Goal: Information Seeking & Learning: Learn about a topic

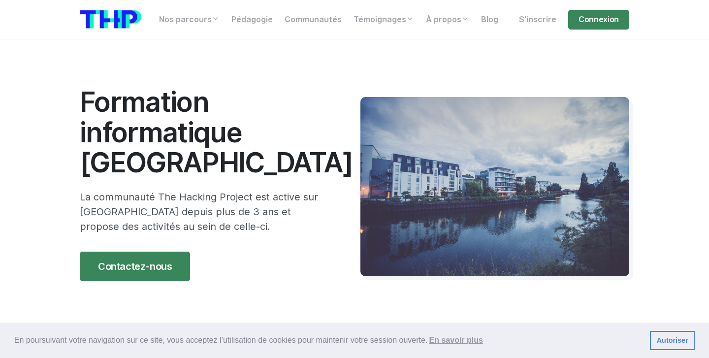
scroll to position [3, 0]
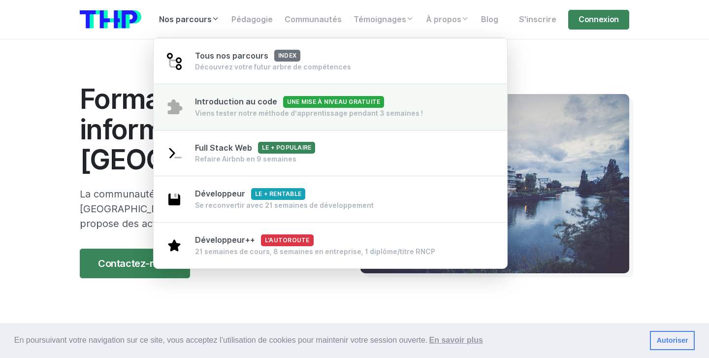
click at [267, 107] on div "Introduction au code Une mise à niveau gratuite Viens tester notre méthode d’ap…" at bounding box center [309, 107] width 228 height 22
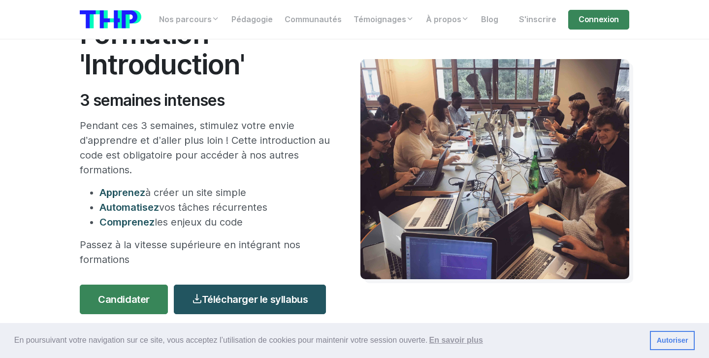
scroll to position [67, 0]
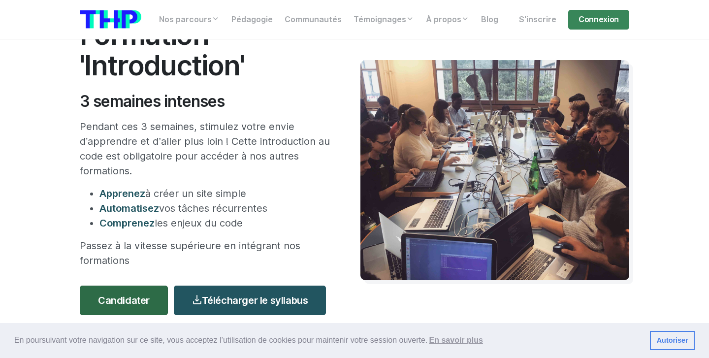
click at [146, 297] on link "Candidater" at bounding box center [124, 300] width 88 height 30
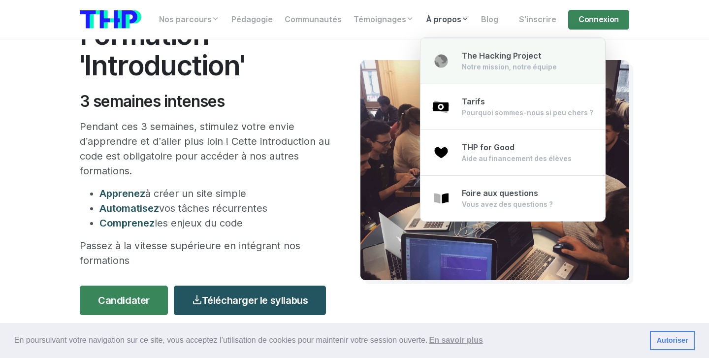
click at [464, 63] on div "Notre mission, notre équipe" at bounding box center [509, 67] width 95 height 10
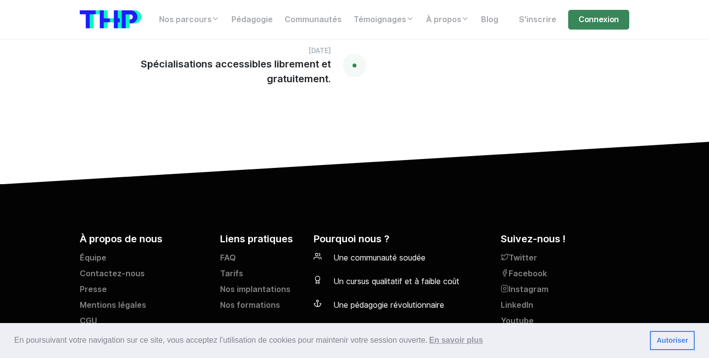
scroll to position [2467, 0]
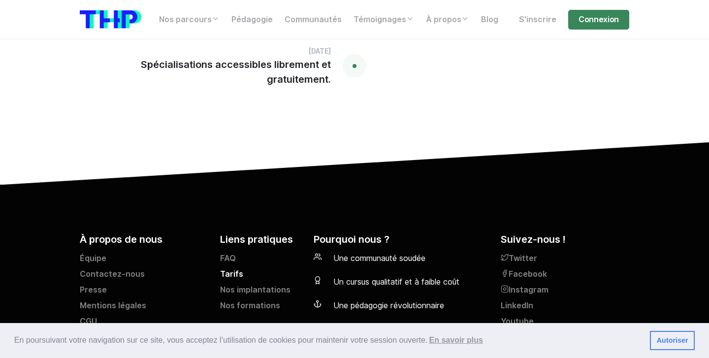
click at [236, 268] on link "Tarifs" at bounding box center [261, 276] width 82 height 16
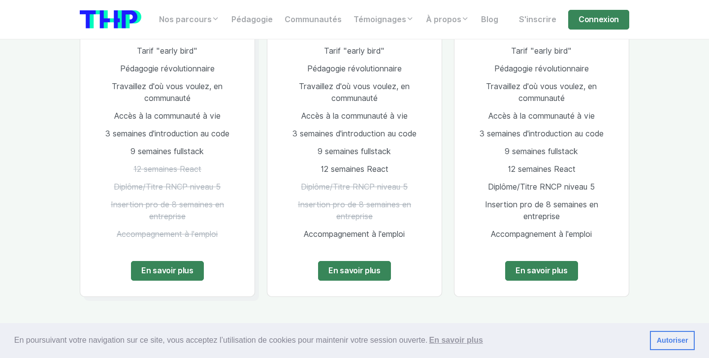
scroll to position [1396, 0]
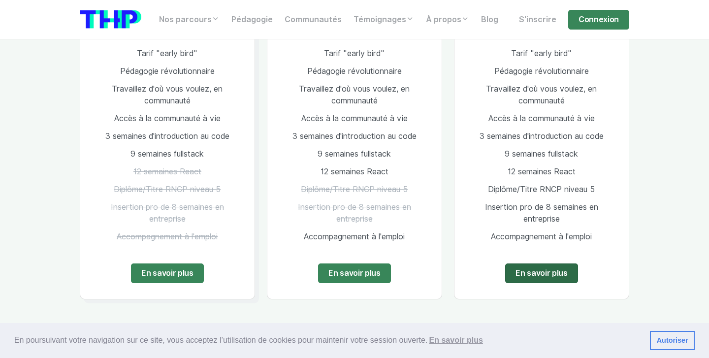
click at [545, 263] on link "En savoir plus" at bounding box center [541, 273] width 73 height 20
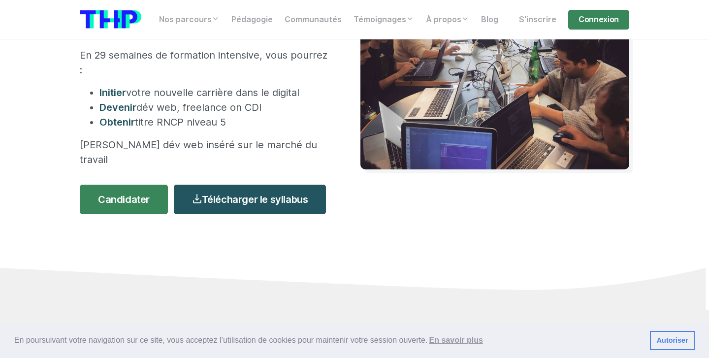
scroll to position [221, 0]
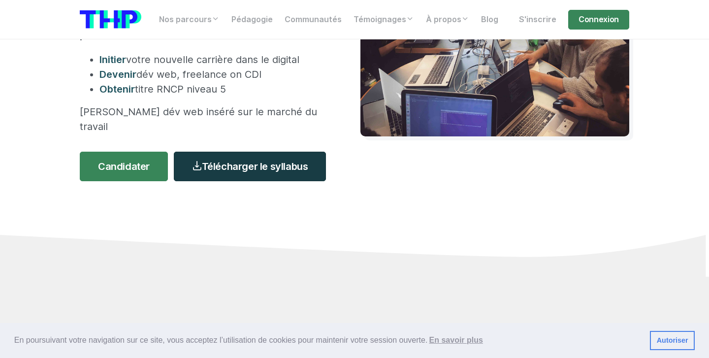
click at [231, 152] on link "Télécharger le syllabus" at bounding box center [250, 167] width 152 height 30
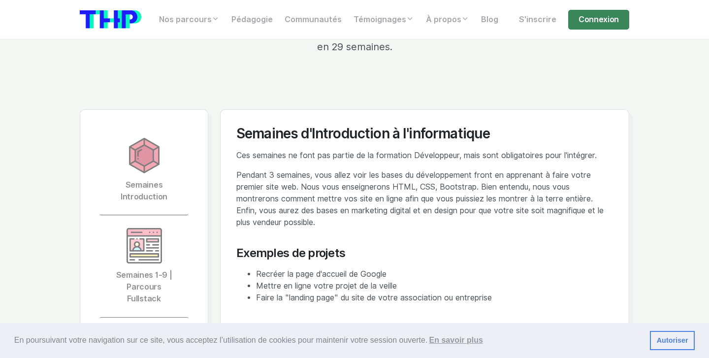
scroll to position [2113, 0]
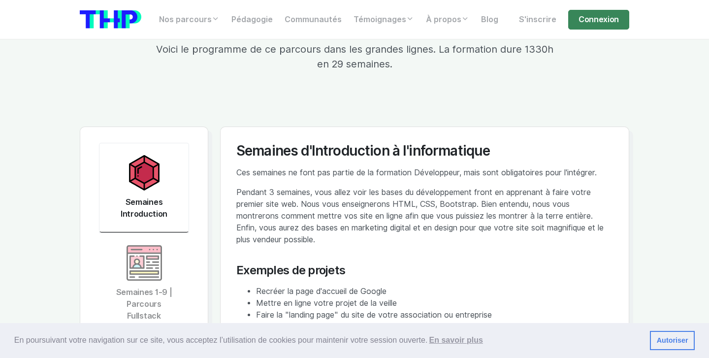
click at [164, 159] on link "Semaines Introduction" at bounding box center [144, 188] width 90 height 90
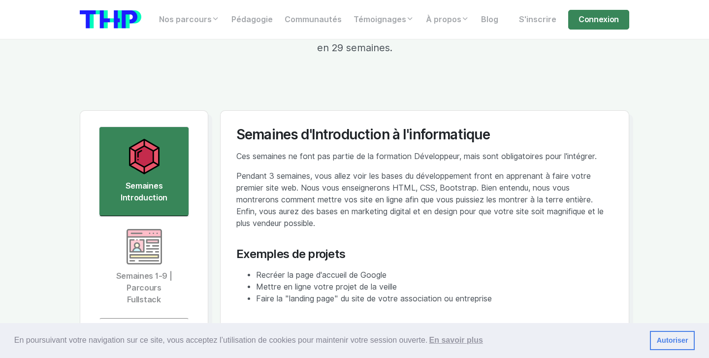
scroll to position [2137, 0]
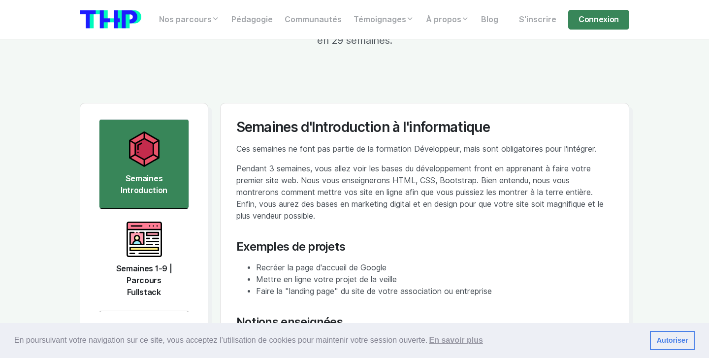
click at [142, 221] on img at bounding box center [143, 238] width 35 height 35
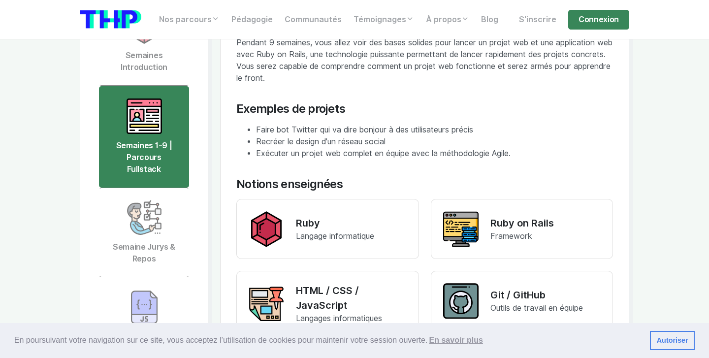
scroll to position [2264, 0]
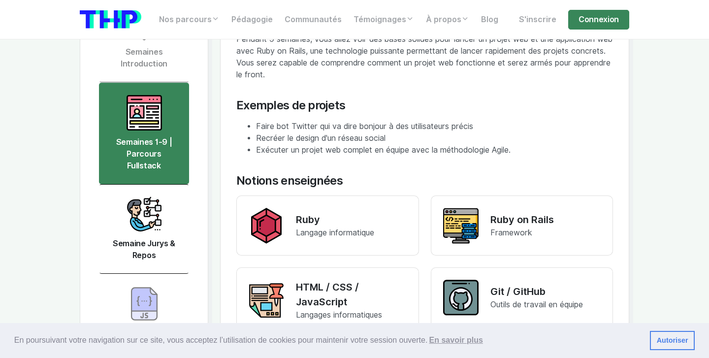
click at [163, 201] on link "Semaine Jurys & Repos" at bounding box center [144, 229] width 90 height 90
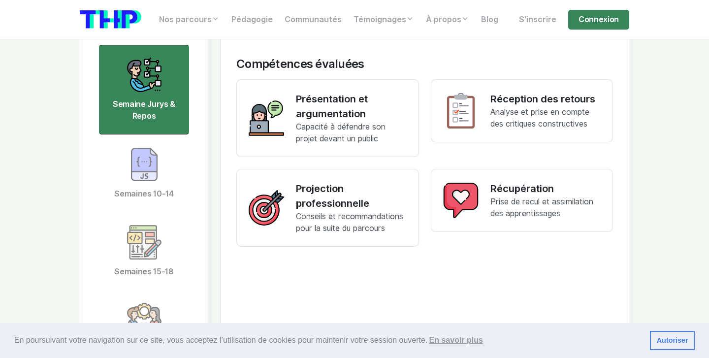
scroll to position [2418, 0]
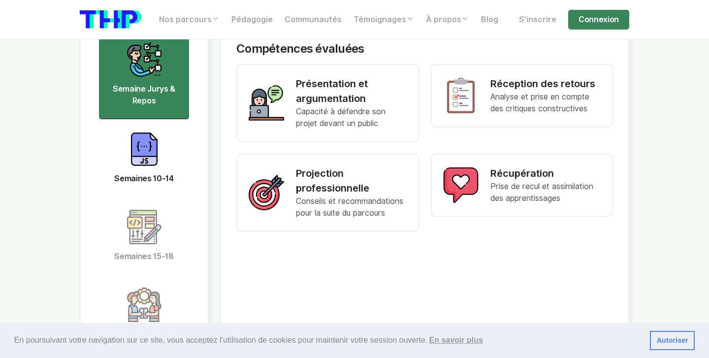
click at [160, 133] on img at bounding box center [143, 148] width 35 height 35
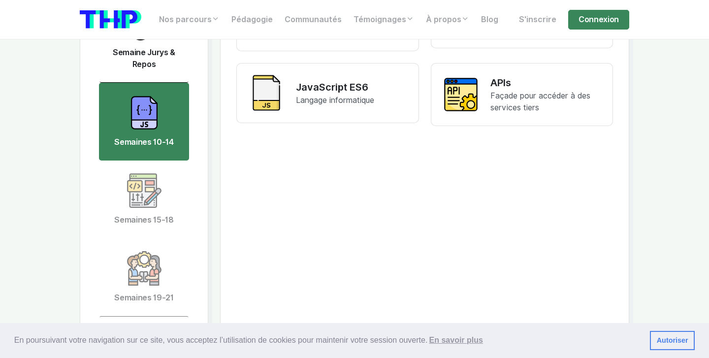
scroll to position [2469, 0]
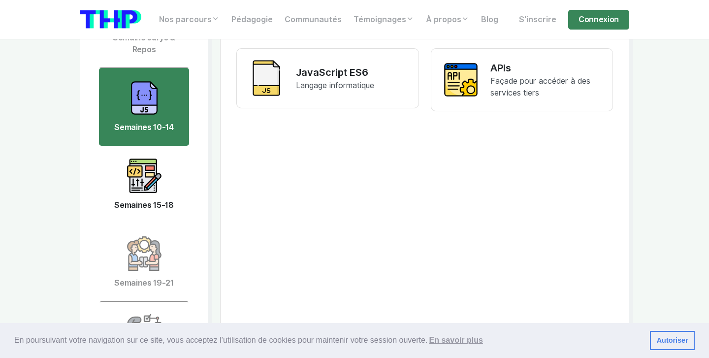
click at [144, 167] on link "Semaines 15-18" at bounding box center [144, 185] width 90 height 78
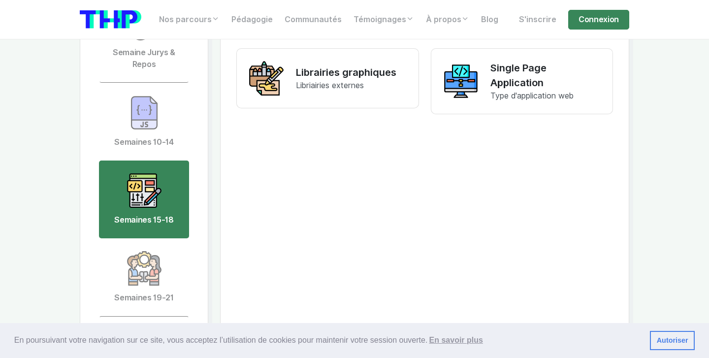
scroll to position [2484, 0]
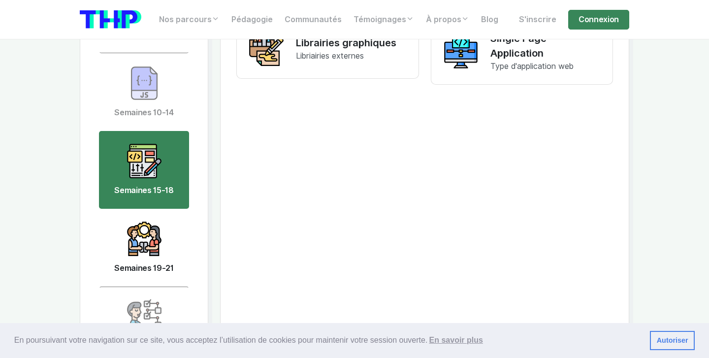
click at [151, 221] on img at bounding box center [143, 238] width 35 height 35
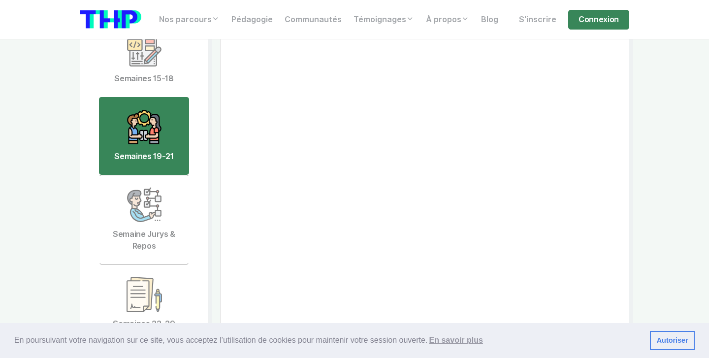
scroll to position [2599, 0]
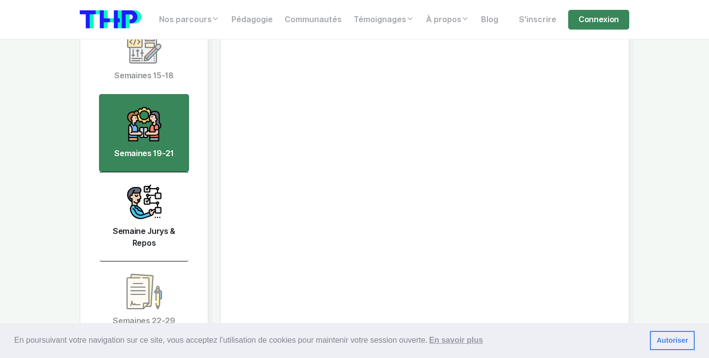
click at [144, 188] on link "Semaine Jurys & Repos" at bounding box center [144, 217] width 90 height 90
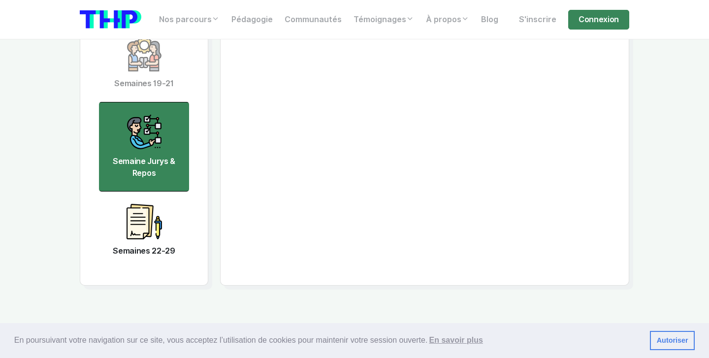
scroll to position [2673, 0]
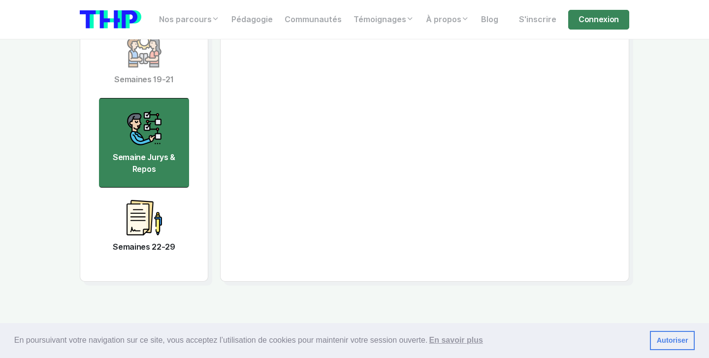
click at [149, 200] on img at bounding box center [143, 217] width 35 height 35
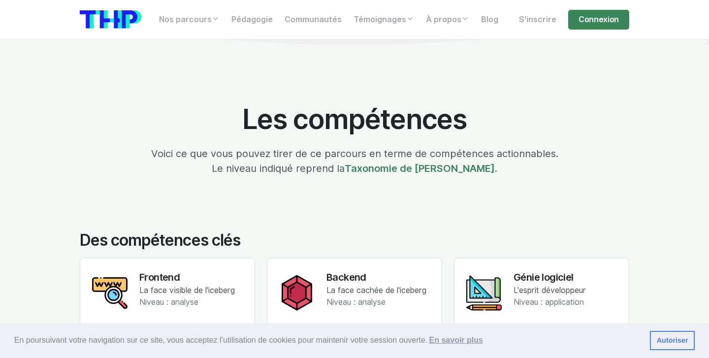
scroll to position [1530, 0]
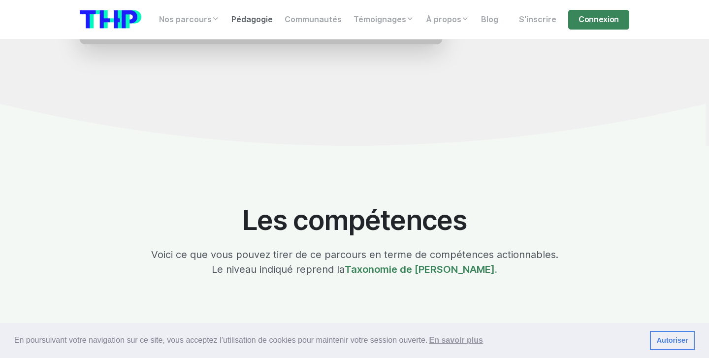
click at [263, 25] on link "Pédagogie" at bounding box center [251, 20] width 53 height 20
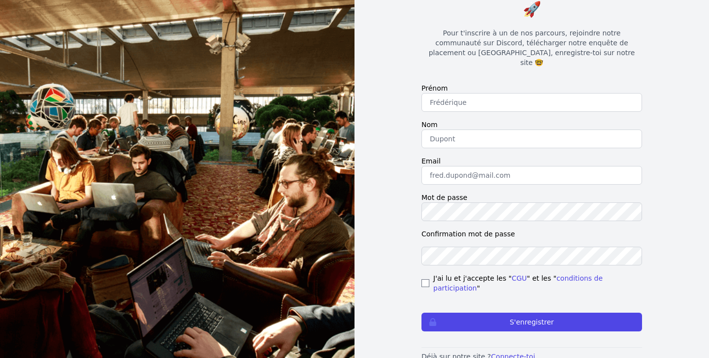
scroll to position [76, 0]
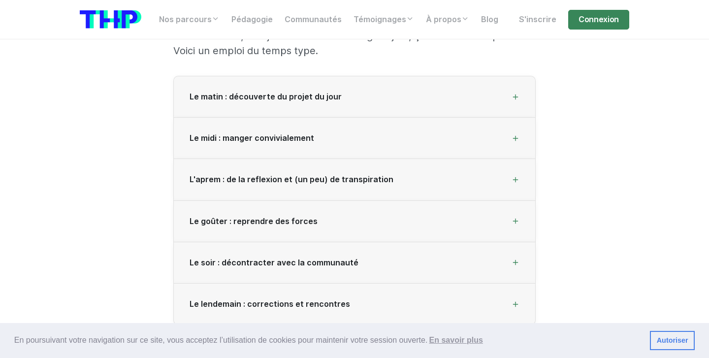
scroll to position [1364, 0]
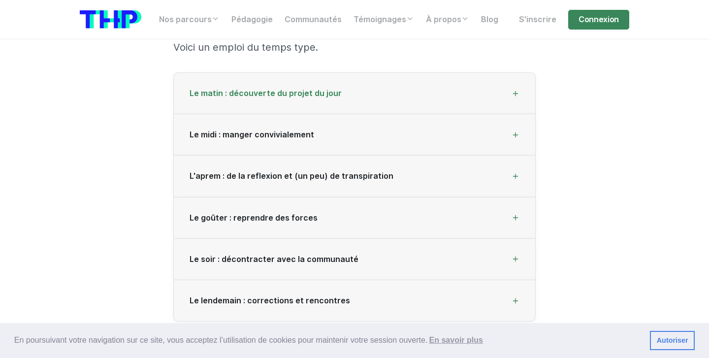
click at [275, 82] on div "Le matin : découverte du projet du jour" at bounding box center [354, 93] width 361 height 41
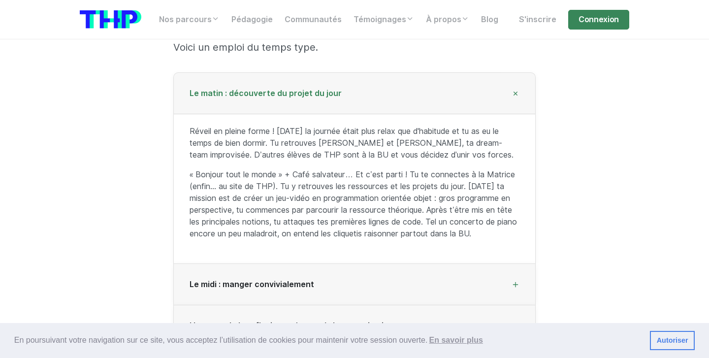
click at [275, 90] on span "Le matin : découverte du projet du jour" at bounding box center [265, 93] width 152 height 9
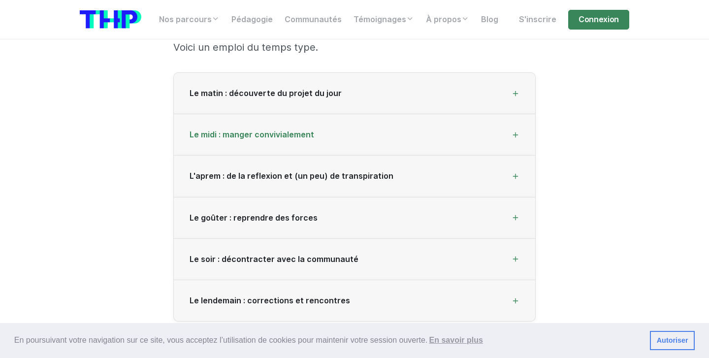
click at [262, 133] on span "Le midi : manger convivialement" at bounding box center [251, 134] width 125 height 9
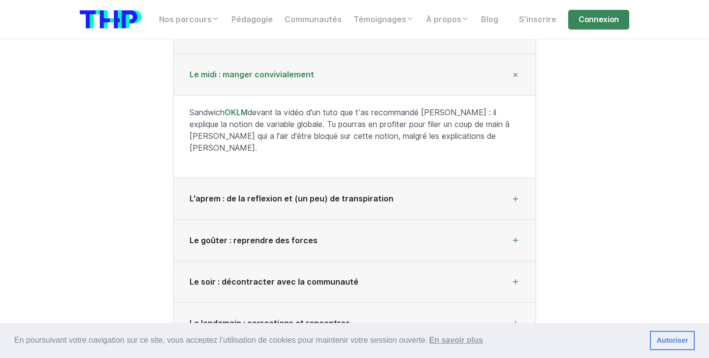
scroll to position [1427, 0]
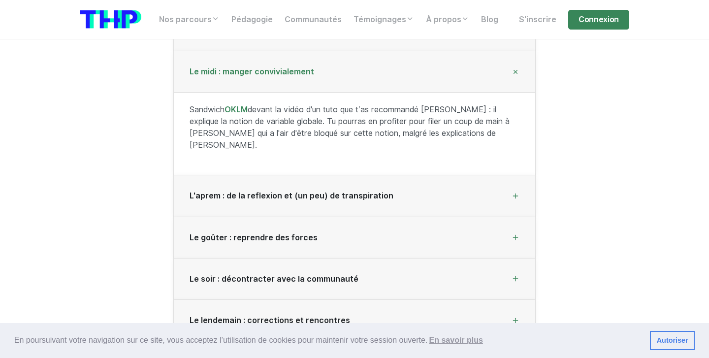
click at [276, 67] on span "Le midi : manger convivialement" at bounding box center [251, 71] width 125 height 9
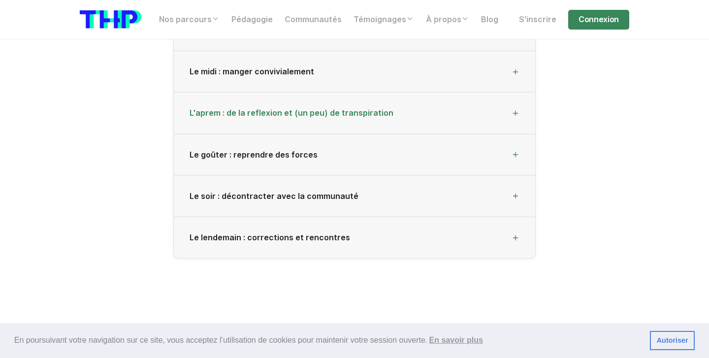
click at [274, 111] on span "L'aprem : de la reflexion et (un peu) de transpiration" at bounding box center [291, 112] width 204 height 9
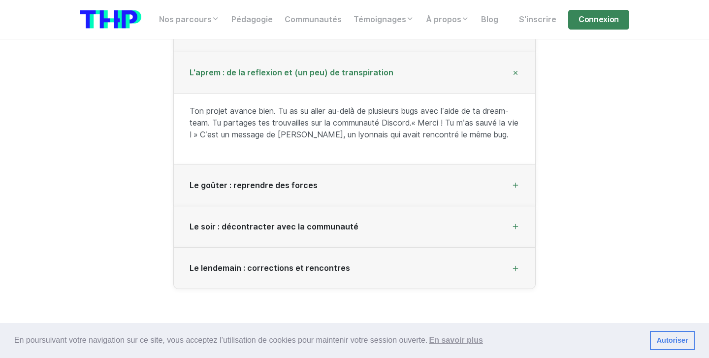
scroll to position [1475, 0]
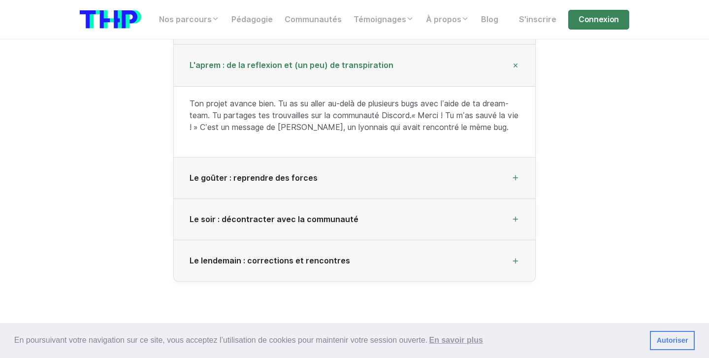
click at [284, 67] on span "L'aprem : de la reflexion et (un peu) de transpiration" at bounding box center [291, 65] width 204 height 9
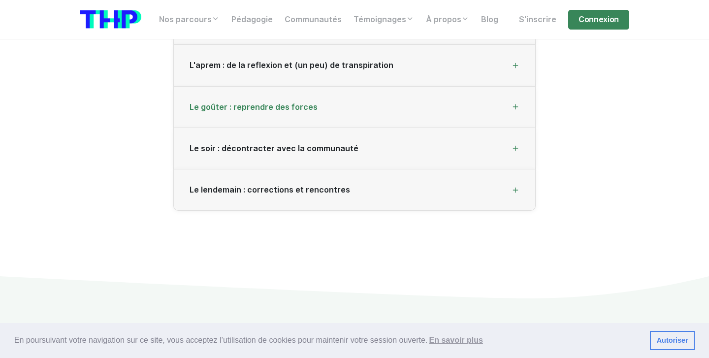
click at [275, 102] on span "Le goûter : reprendre des forces" at bounding box center [253, 106] width 128 height 9
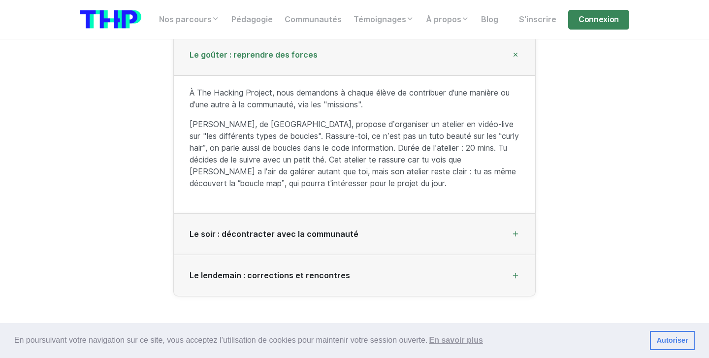
scroll to position [1532, 0]
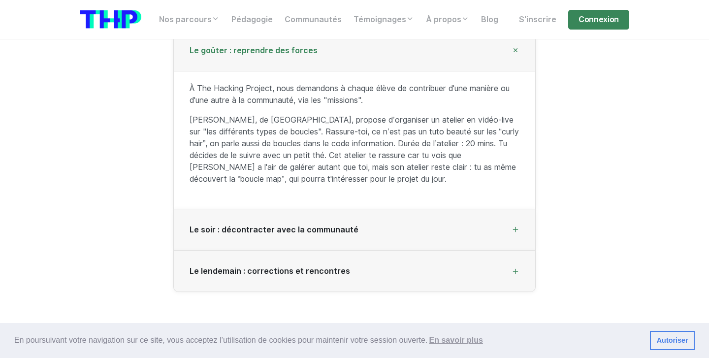
click at [284, 53] on span "Le goûter : reprendre des forces" at bounding box center [253, 50] width 128 height 9
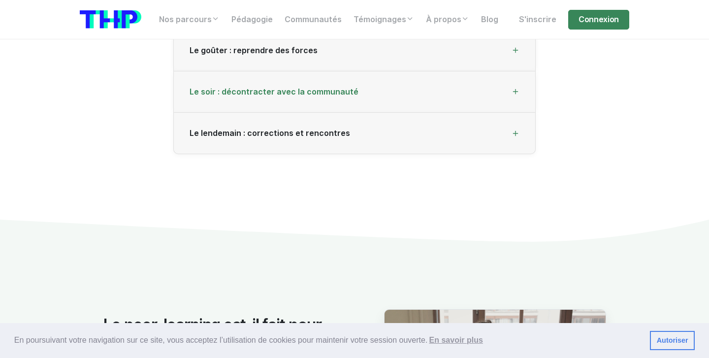
click at [273, 87] on span "Le soir : décontracter avec la communauté" at bounding box center [273, 91] width 169 height 9
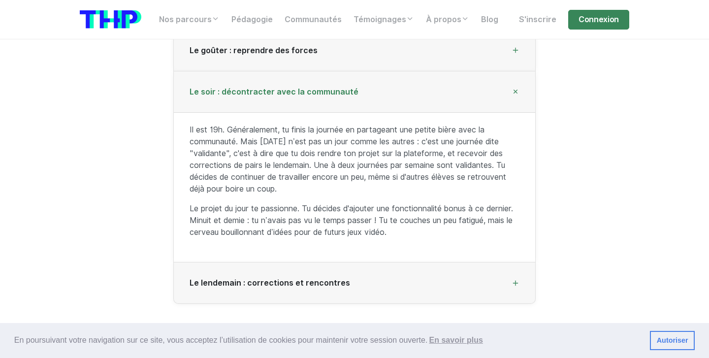
click at [273, 87] on span "Le soir : décontracter avec la communauté" at bounding box center [273, 91] width 169 height 9
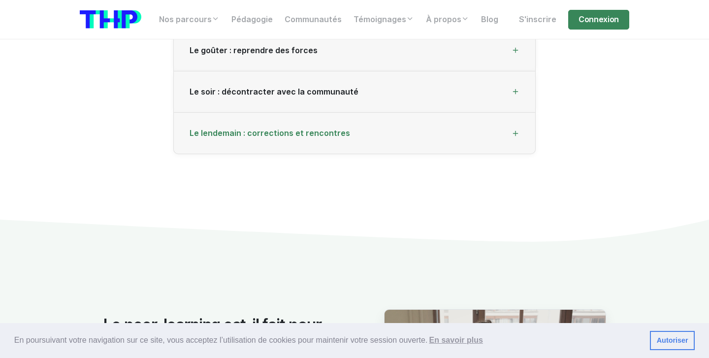
click at [260, 123] on div "Le lendemain : corrections et rencontres" at bounding box center [354, 133] width 361 height 41
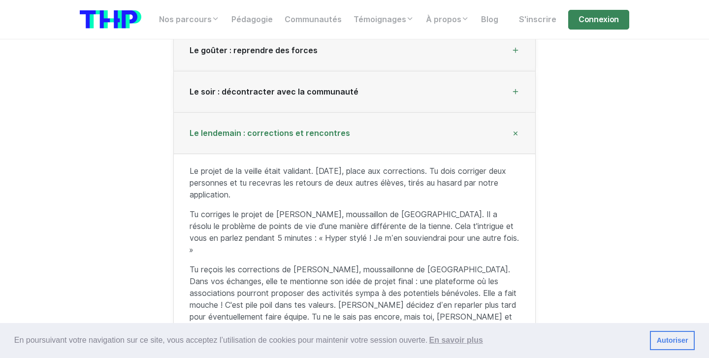
click at [260, 123] on div "Le lendemain : corrections et rencontres" at bounding box center [354, 133] width 361 height 41
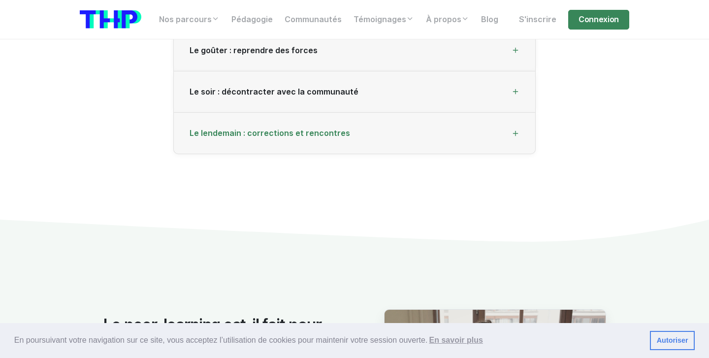
click at [260, 123] on div "Le lendemain : corrections et rencontres" at bounding box center [354, 133] width 361 height 41
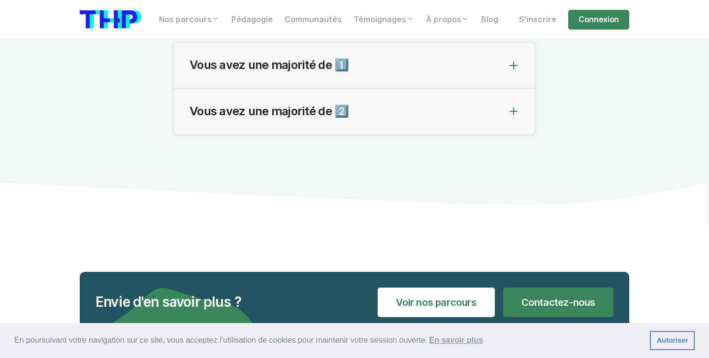
scroll to position [3489, 0]
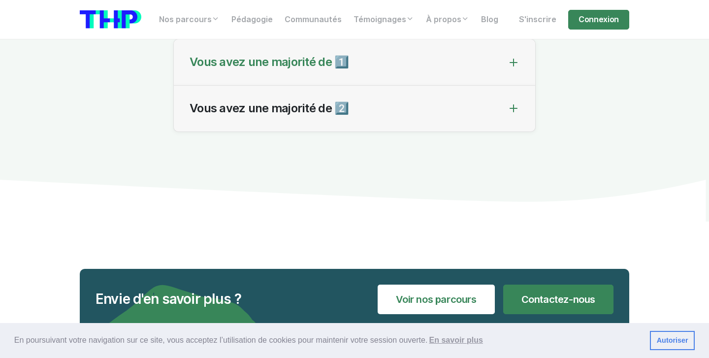
click at [225, 69] on span "Vous avez une majorité de 1️⃣" at bounding box center [268, 62] width 159 height 14
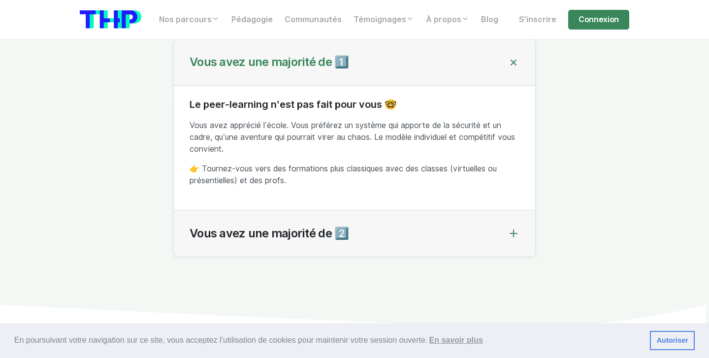
click at [225, 69] on span "Vous avez une majorité de 1️⃣" at bounding box center [268, 62] width 159 height 14
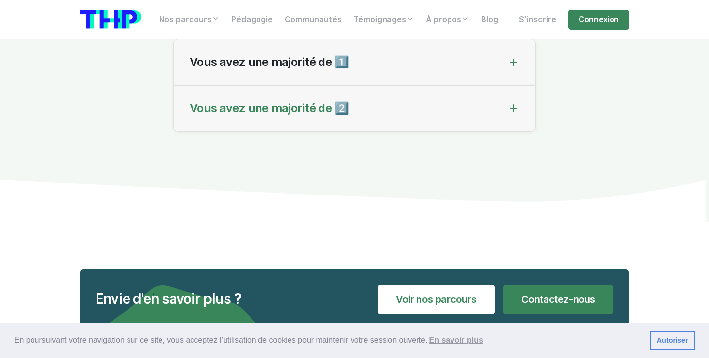
click at [225, 116] on span "Vous avez une majorité de 2️⃣" at bounding box center [268, 108] width 159 height 14
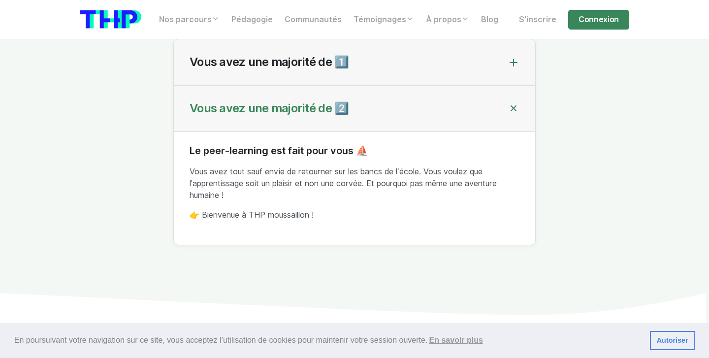
click at [225, 116] on span "Vous avez une majorité de 2️⃣" at bounding box center [268, 108] width 159 height 14
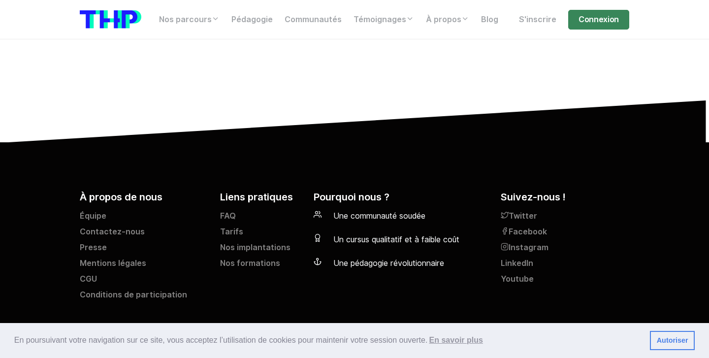
scroll to position [3799, 0]
click at [255, 245] on link "Nos implantations" at bounding box center [261, 250] width 82 height 16
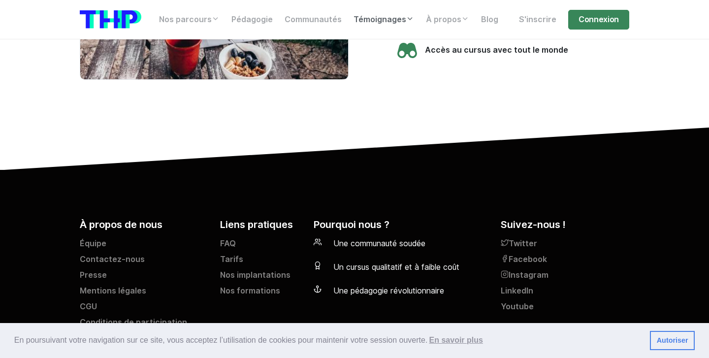
scroll to position [2567, 0]
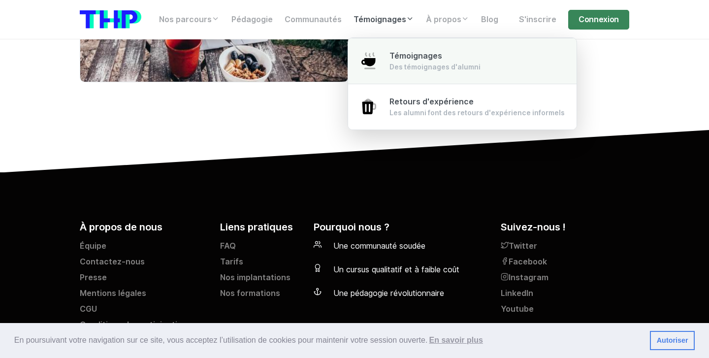
click at [393, 53] on span "Témoignages" at bounding box center [415, 55] width 53 height 9
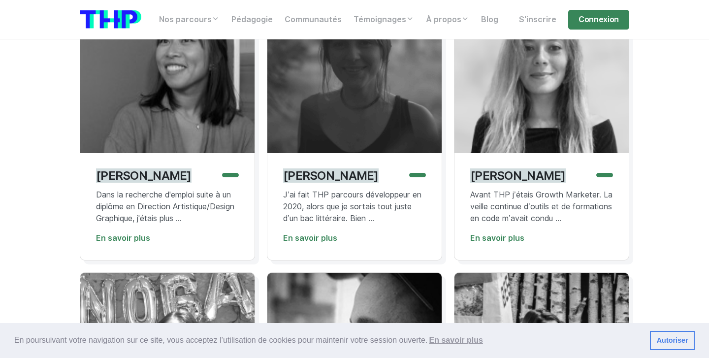
scroll to position [268, 0]
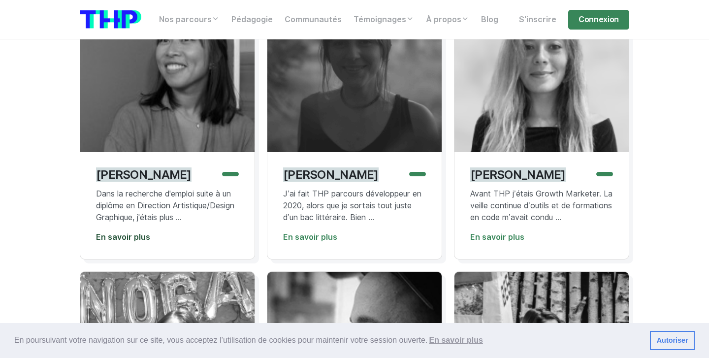
click at [141, 242] on link "En savoir plus" at bounding box center [123, 236] width 54 height 9
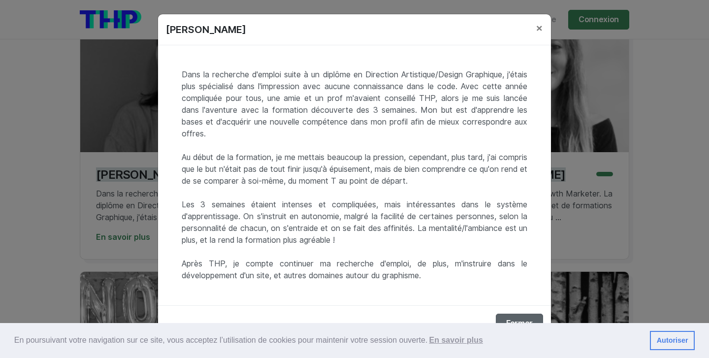
click at [501, 317] on button "Fermer" at bounding box center [519, 324] width 47 height 20
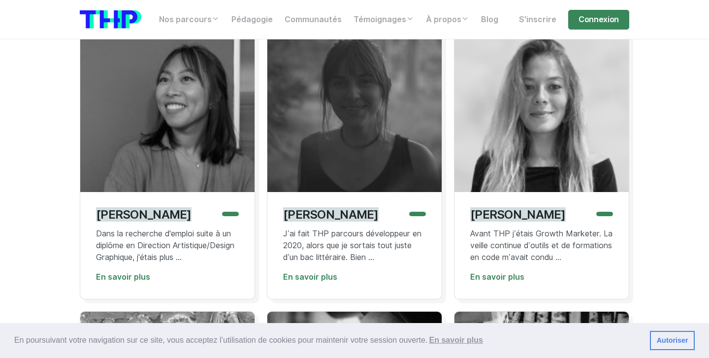
scroll to position [226, 0]
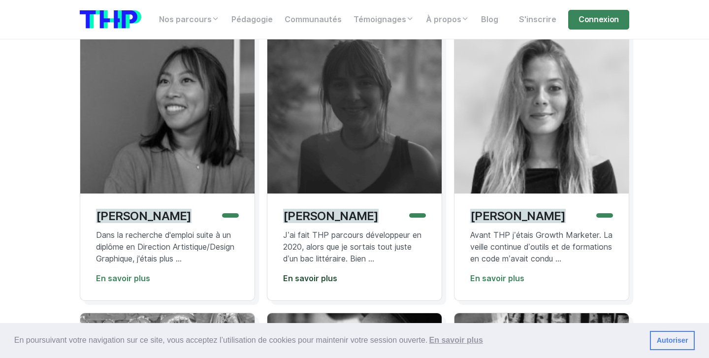
click at [326, 280] on link "En savoir plus" at bounding box center [310, 278] width 54 height 9
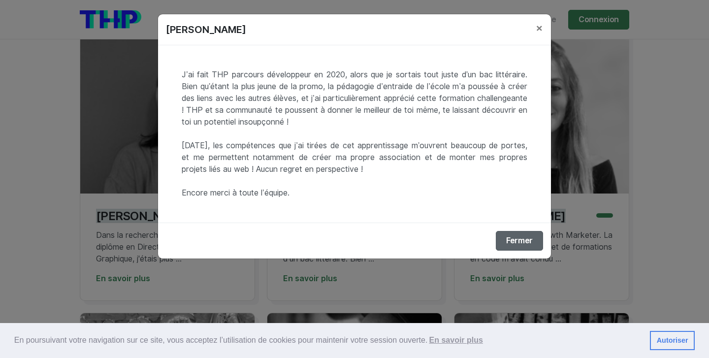
click at [505, 237] on button "Fermer" at bounding box center [519, 241] width 47 height 20
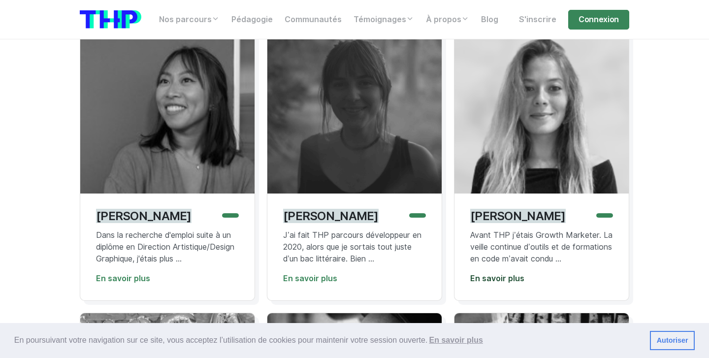
click at [514, 278] on link "En savoir plus" at bounding box center [497, 278] width 54 height 9
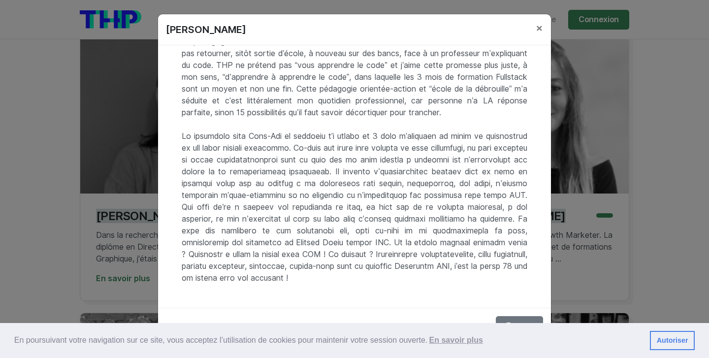
scroll to position [175, 0]
click at [506, 317] on button "Fermer" at bounding box center [519, 326] width 47 height 20
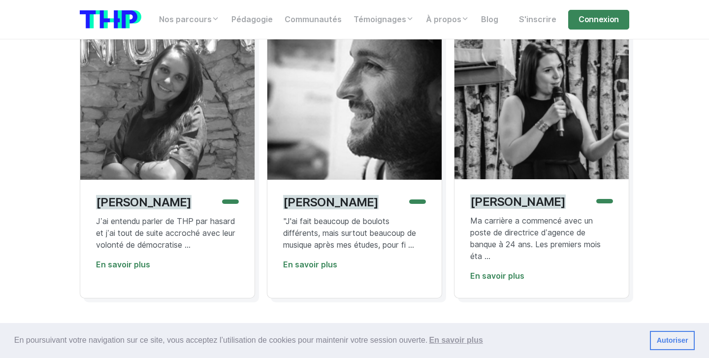
scroll to position [543, 0]
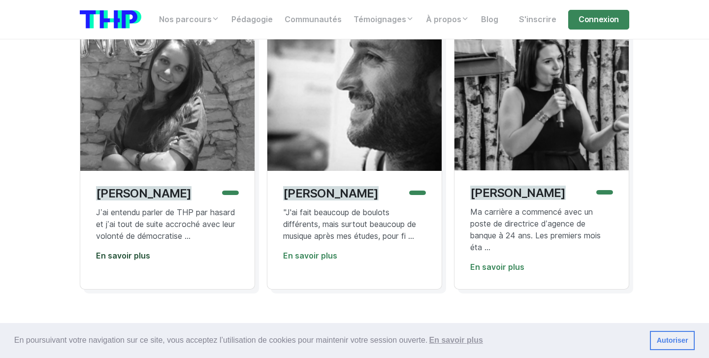
click at [131, 260] on link "En savoir plus" at bounding box center [123, 255] width 54 height 9
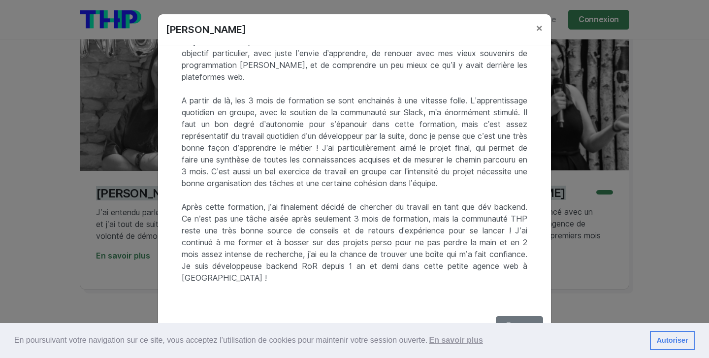
scroll to position [57, 0]
click at [518, 319] on button "Fermer" at bounding box center [519, 326] width 47 height 20
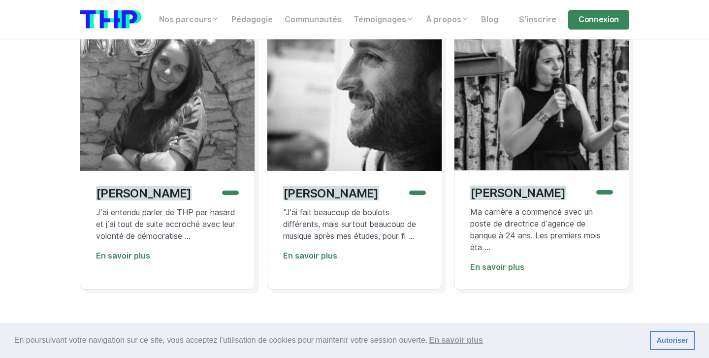
click at [318, 272] on div "Julien Laville "J'ai fait beaucoup de boulots différents, mais surtout beaucoup…" at bounding box center [354, 230] width 174 height 118
click at [315, 260] on link "En savoir plus" at bounding box center [310, 255] width 54 height 9
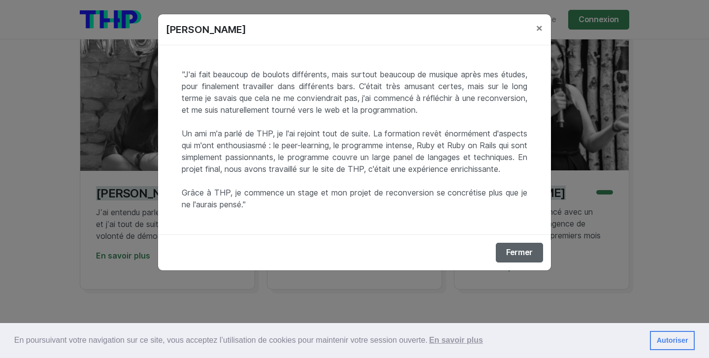
click at [507, 262] on button "Fermer" at bounding box center [519, 253] width 47 height 20
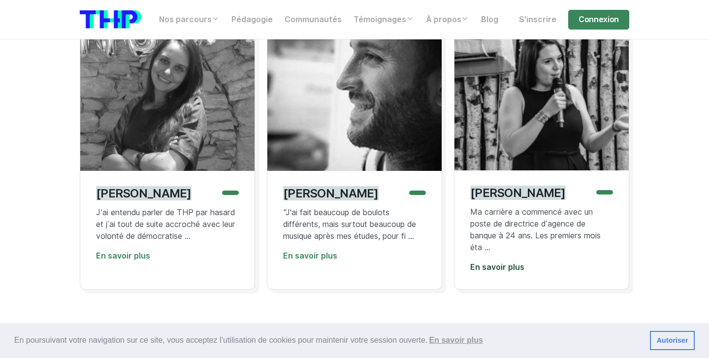
click at [515, 272] on link "En savoir plus" at bounding box center [497, 266] width 54 height 9
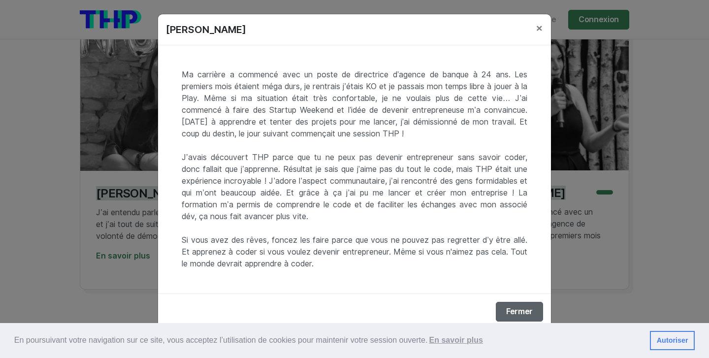
click at [511, 310] on button "Fermer" at bounding box center [519, 312] width 47 height 20
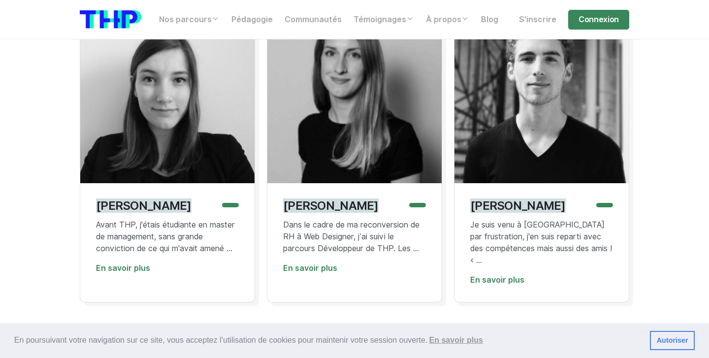
scroll to position [845, 0]
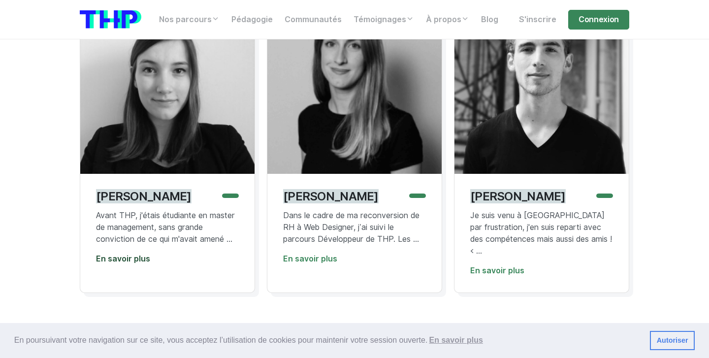
click at [134, 263] on link "En savoir plus" at bounding box center [123, 258] width 54 height 9
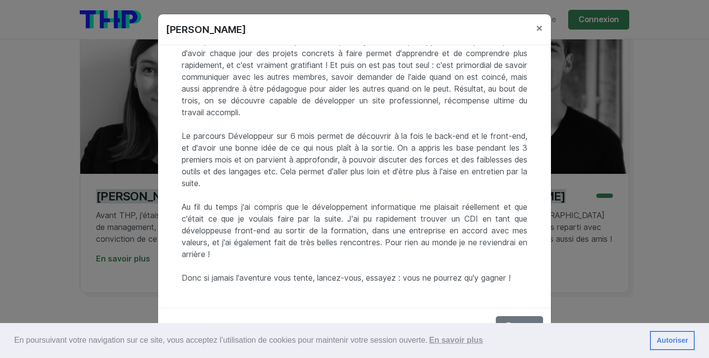
scroll to position [151, 0]
click at [502, 317] on button "Fermer" at bounding box center [519, 326] width 47 height 20
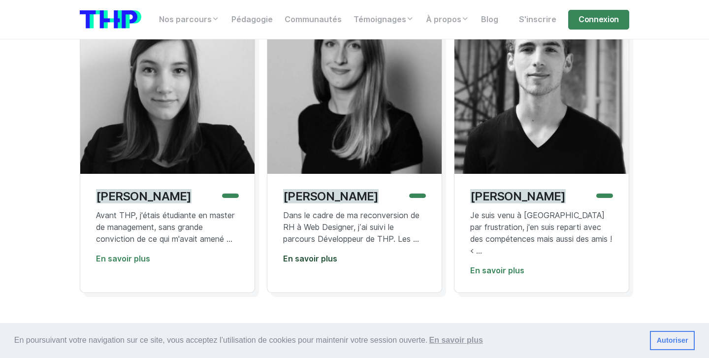
click at [323, 263] on link "En savoir plus" at bounding box center [310, 258] width 54 height 9
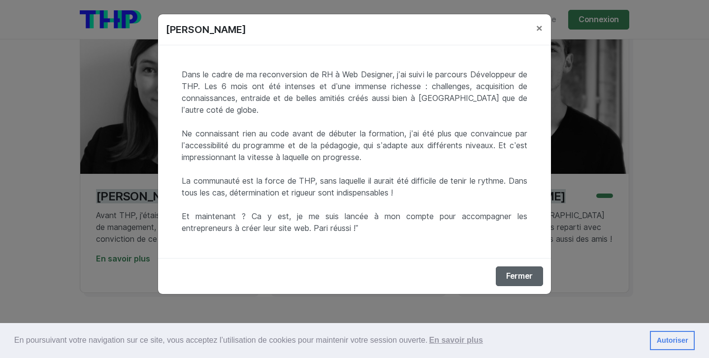
click at [506, 280] on button "Fermer" at bounding box center [519, 276] width 47 height 20
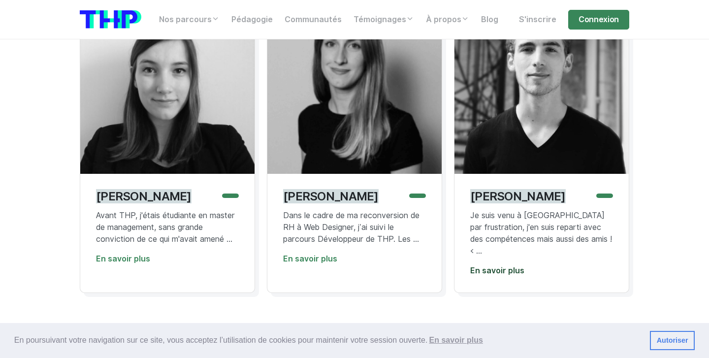
click at [506, 275] on link "En savoir plus" at bounding box center [497, 270] width 54 height 9
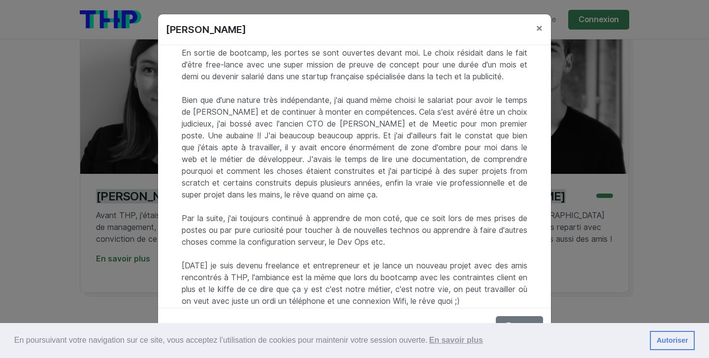
scroll to position [919, 0]
click at [516, 316] on button "Fermer" at bounding box center [519, 326] width 47 height 20
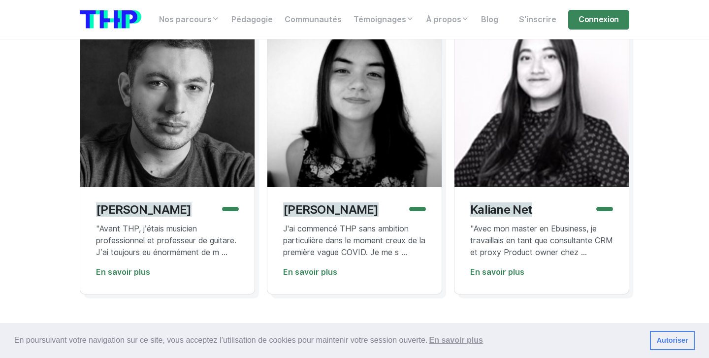
scroll to position [1183, 0]
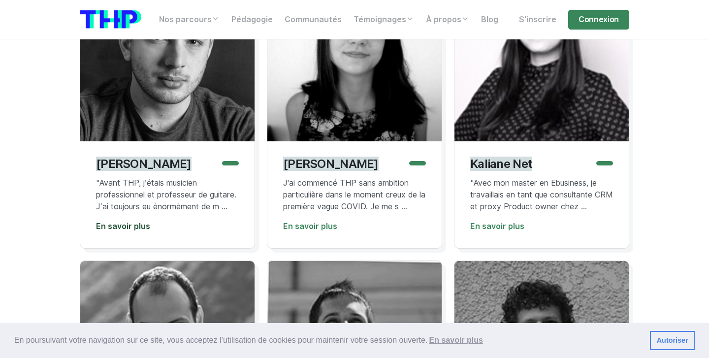
click at [126, 231] on link "En savoir plus" at bounding box center [123, 225] width 54 height 9
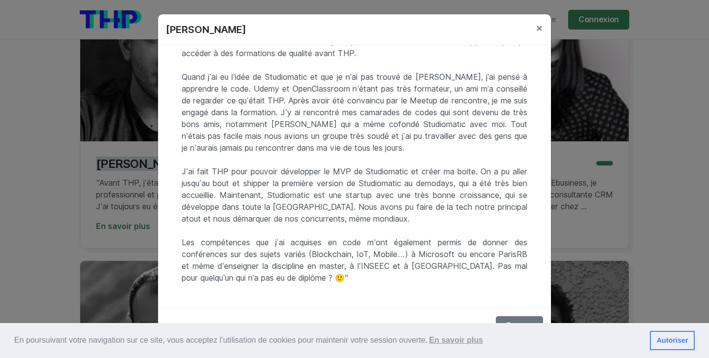
scroll to position [45, 0]
click at [507, 318] on button "Fermer" at bounding box center [519, 326] width 47 height 20
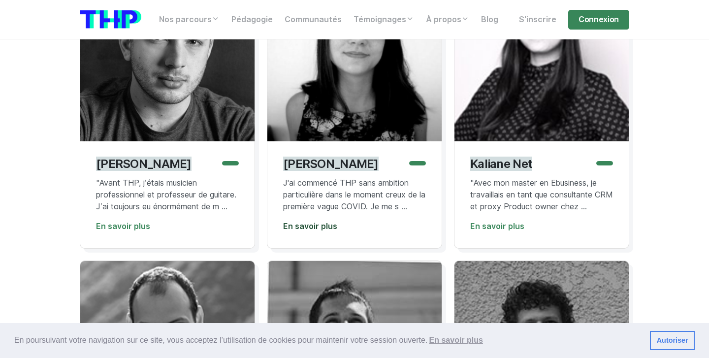
click at [324, 231] on link "En savoir plus" at bounding box center [310, 225] width 54 height 9
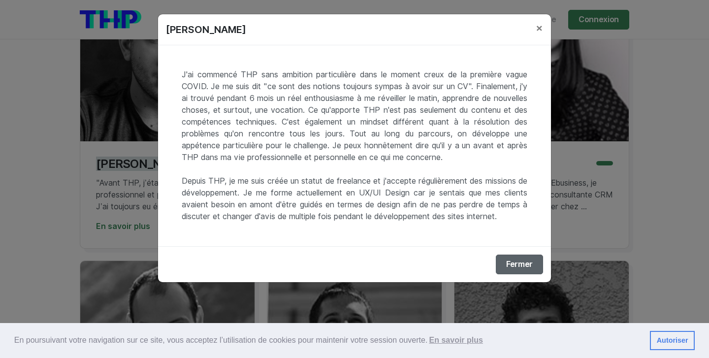
click at [514, 274] on button "Fermer" at bounding box center [519, 264] width 47 height 20
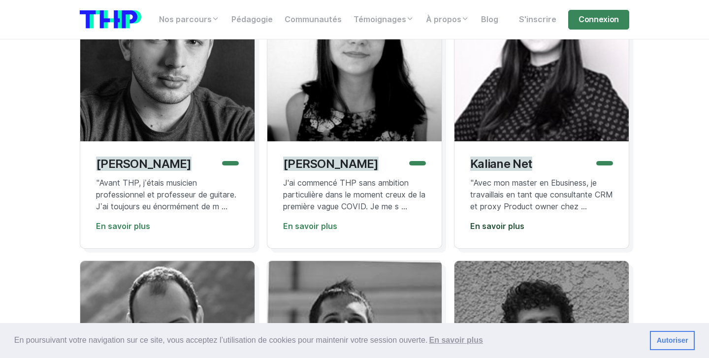
click at [515, 231] on link "En savoir plus" at bounding box center [497, 225] width 54 height 9
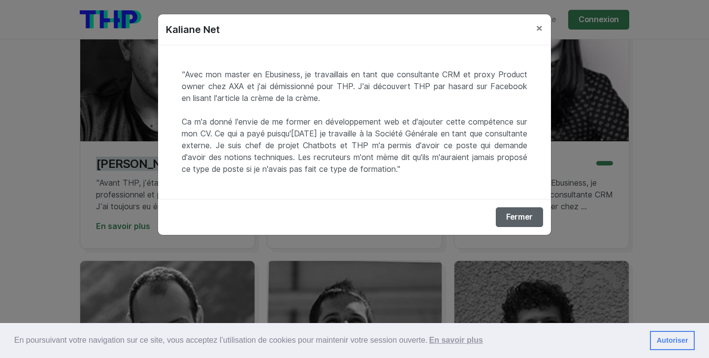
click at [516, 213] on button "Fermer" at bounding box center [519, 217] width 47 height 20
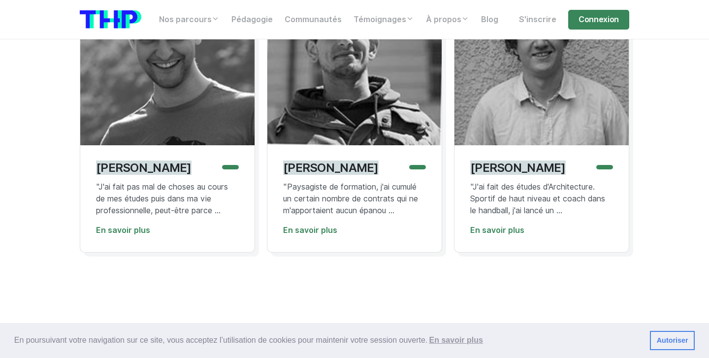
scroll to position [1476, 0]
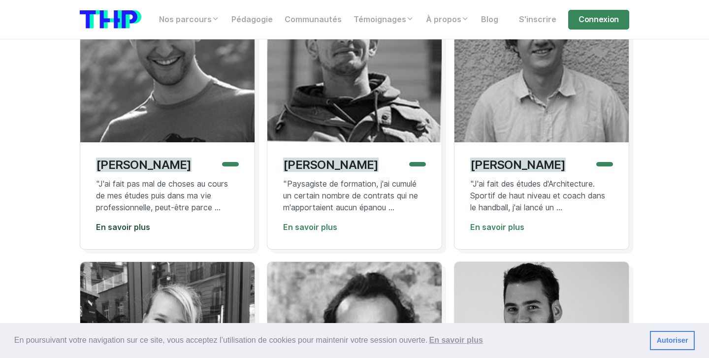
click at [136, 232] on link "En savoir plus" at bounding box center [123, 226] width 54 height 9
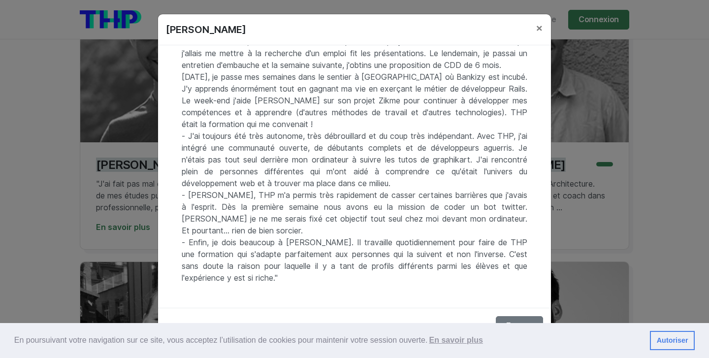
scroll to position [234, 0]
click at [502, 319] on button "Fermer" at bounding box center [519, 326] width 47 height 20
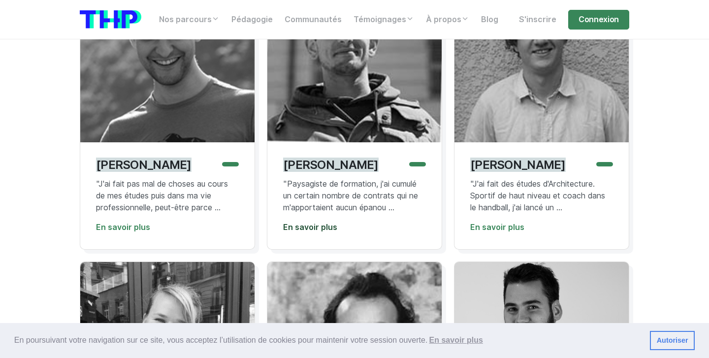
click at [324, 232] on link "En savoir plus" at bounding box center [310, 226] width 54 height 9
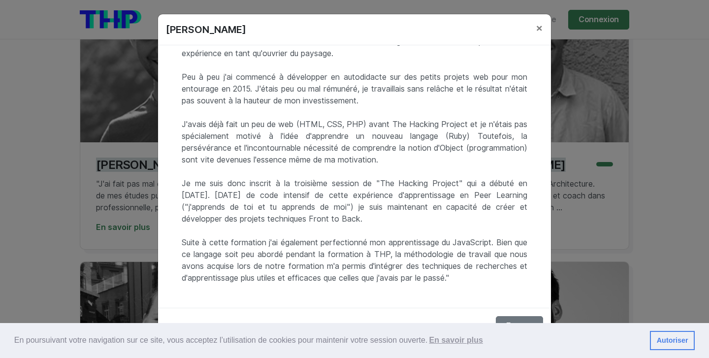
scroll to position [92, 0]
click at [512, 318] on button "Fermer" at bounding box center [519, 326] width 47 height 20
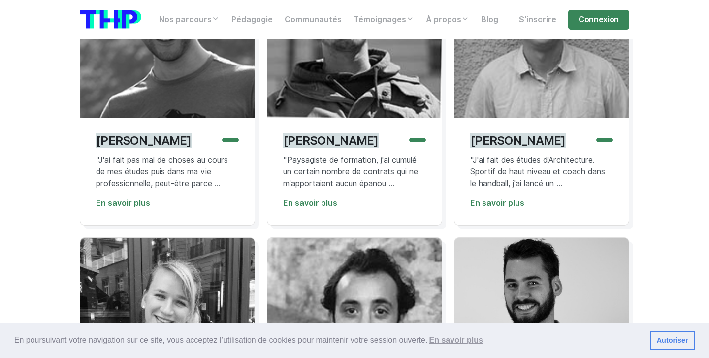
scroll to position [1503, 0]
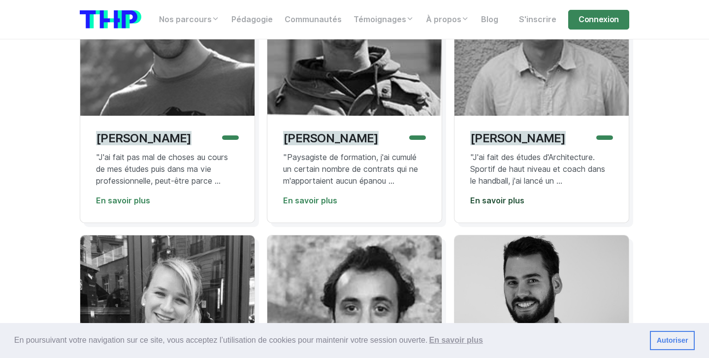
click at [516, 205] on link "En savoir plus" at bounding box center [497, 200] width 54 height 9
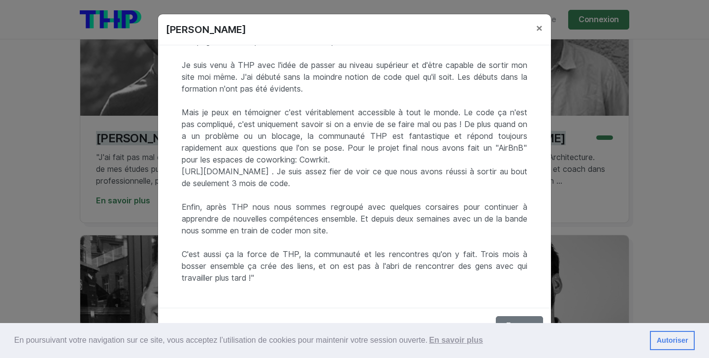
scroll to position [45, 0]
click at [506, 318] on button "Fermer" at bounding box center [519, 326] width 47 height 20
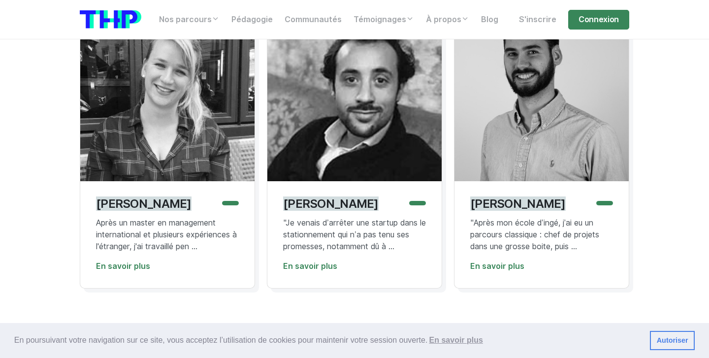
scroll to position [1740, 0]
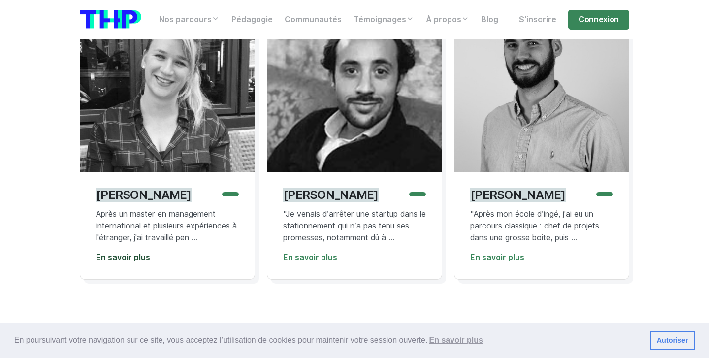
click at [138, 262] on link "En savoir plus" at bounding box center [123, 256] width 54 height 9
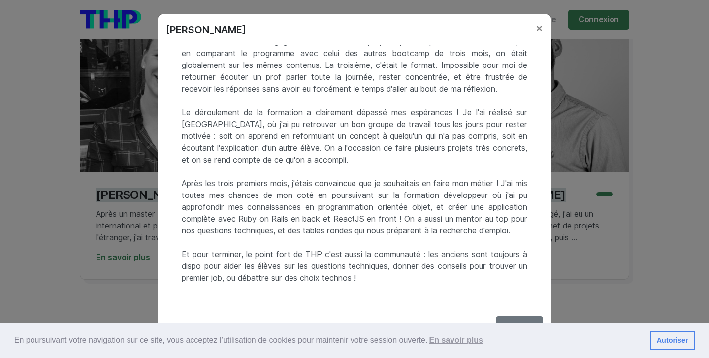
scroll to position [139, 0]
click at [519, 316] on button "Fermer" at bounding box center [519, 326] width 47 height 20
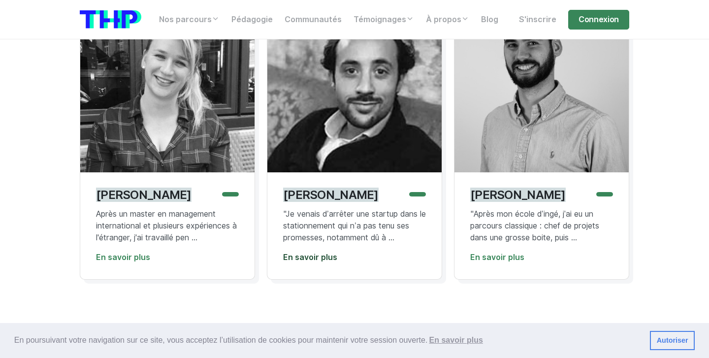
click at [312, 262] on link "En savoir plus" at bounding box center [310, 256] width 54 height 9
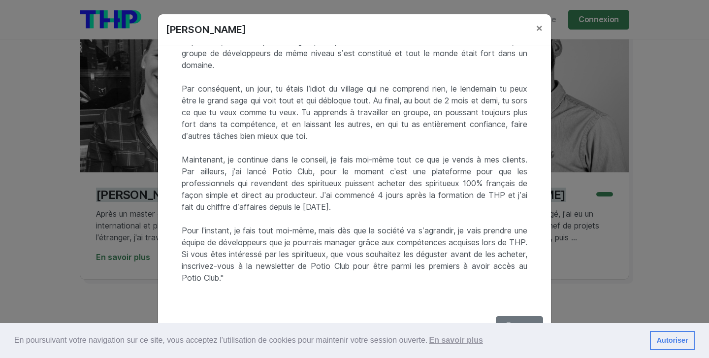
scroll to position [187, 0]
click at [508, 319] on button "Fermer" at bounding box center [519, 326] width 47 height 20
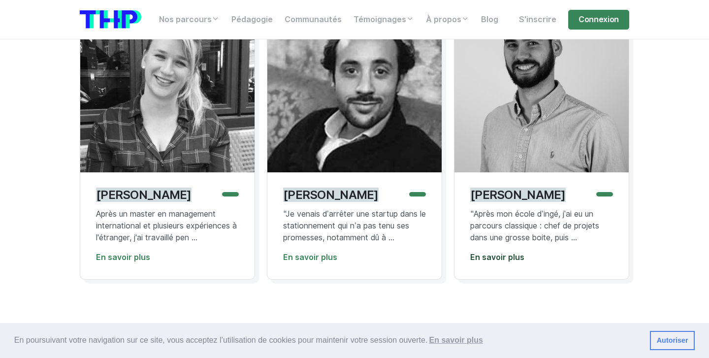
click at [517, 262] on link "En savoir plus" at bounding box center [497, 256] width 54 height 9
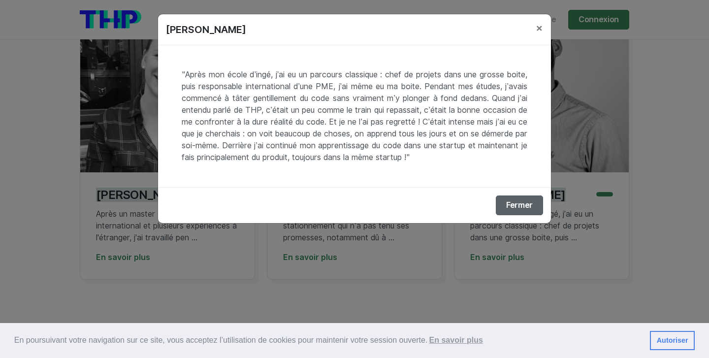
click at [525, 214] on button "Fermer" at bounding box center [519, 205] width 47 height 20
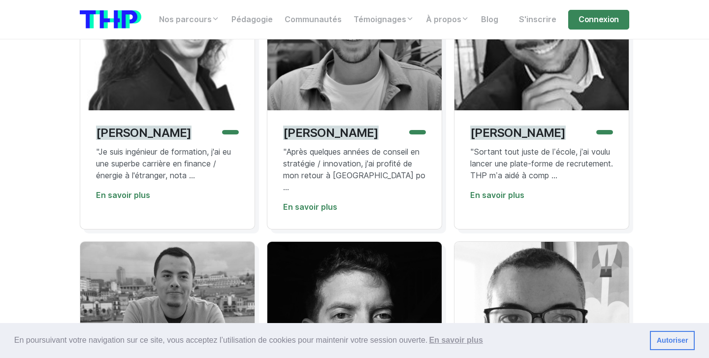
scroll to position [2097, 0]
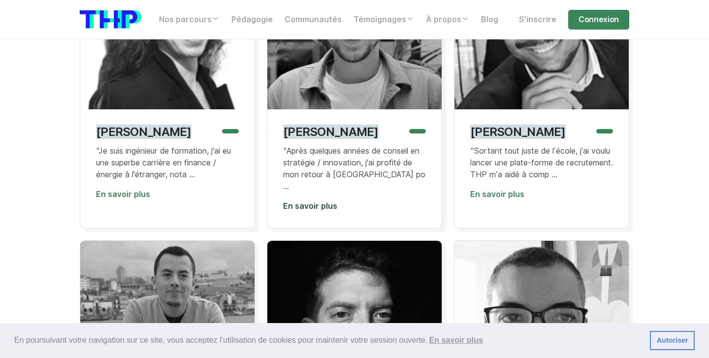
click at [301, 211] on link "En savoir plus" at bounding box center [310, 205] width 54 height 9
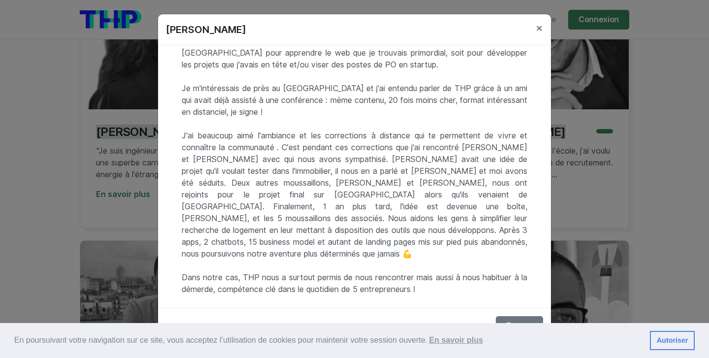
scroll to position [33, 0]
click at [538, 29] on span "×" at bounding box center [539, 28] width 7 height 14
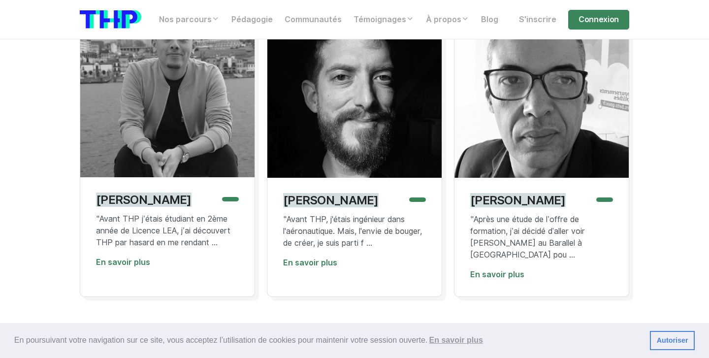
scroll to position [2336, 0]
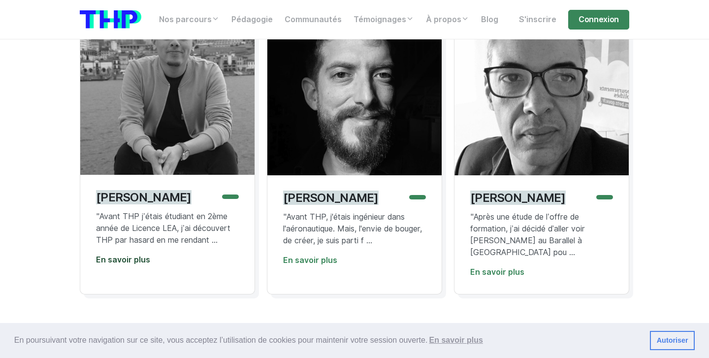
click at [139, 264] on link "En savoir plus" at bounding box center [123, 259] width 54 height 9
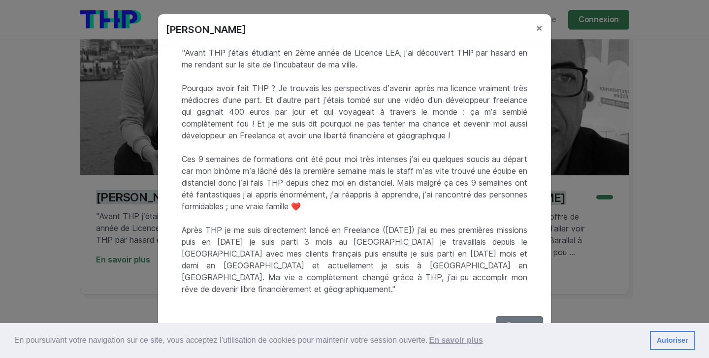
scroll to position [21, 0]
click at [512, 316] on button "Fermer" at bounding box center [519, 326] width 47 height 20
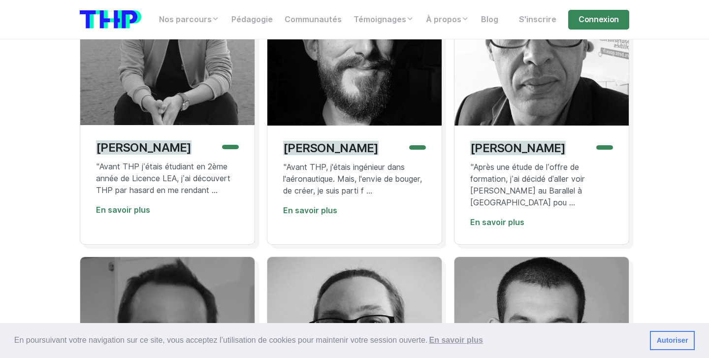
scroll to position [2400, 0]
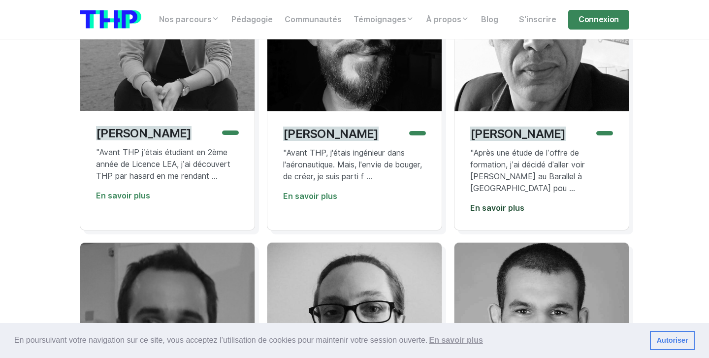
click at [491, 206] on link "En savoir plus" at bounding box center [497, 207] width 54 height 9
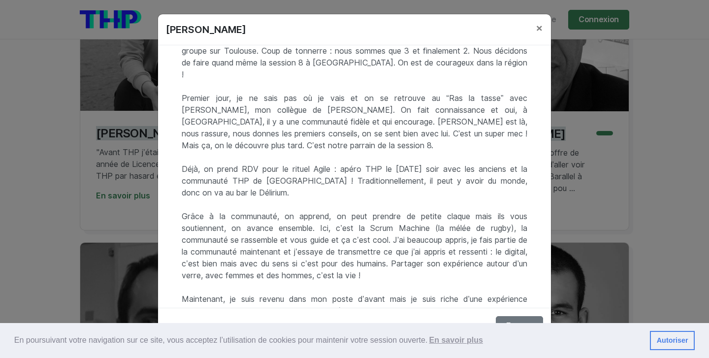
scroll to position [276, 0]
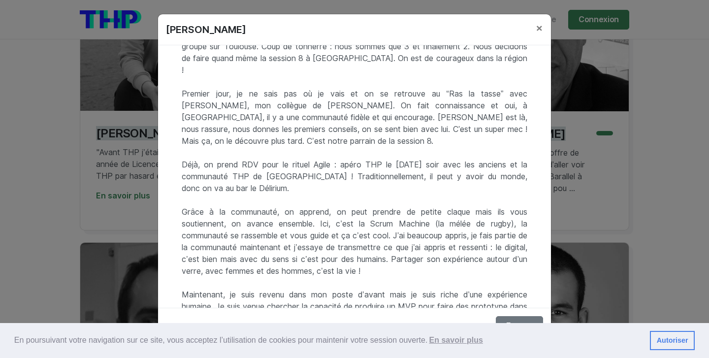
click at [523, 315] on div "Fermer" at bounding box center [354, 326] width 393 height 36
click at [523, 317] on button "Fermer" at bounding box center [519, 326] width 47 height 20
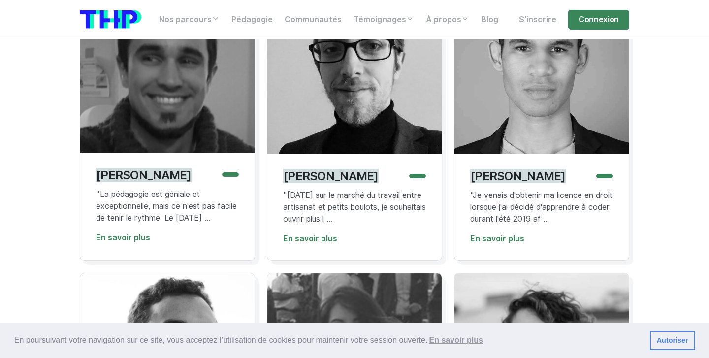
scroll to position [2664, 0]
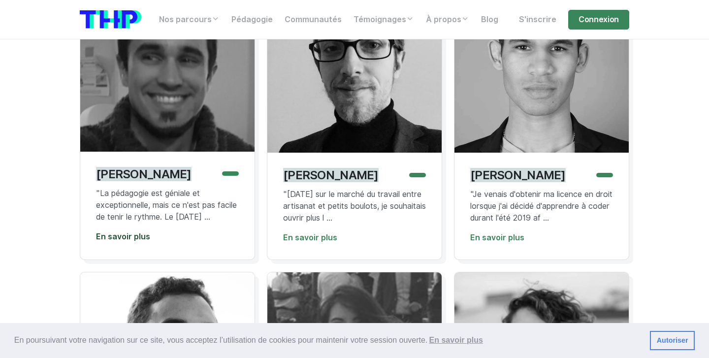
click at [141, 241] on link "En savoir plus" at bounding box center [123, 236] width 54 height 9
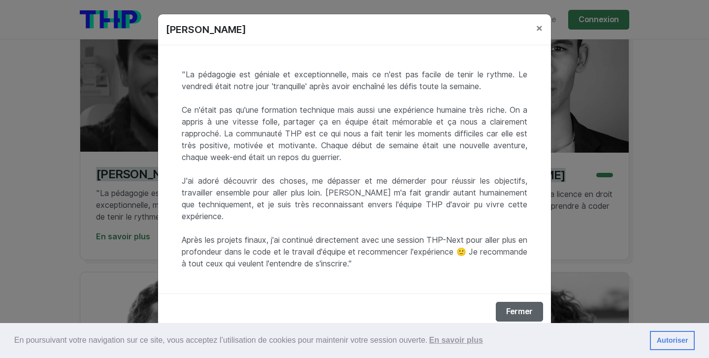
click at [520, 308] on button "Fermer" at bounding box center [519, 312] width 47 height 20
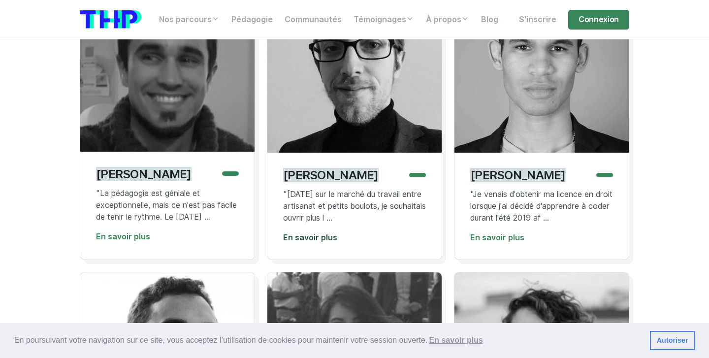
click at [322, 236] on link "En savoir plus" at bounding box center [310, 237] width 54 height 9
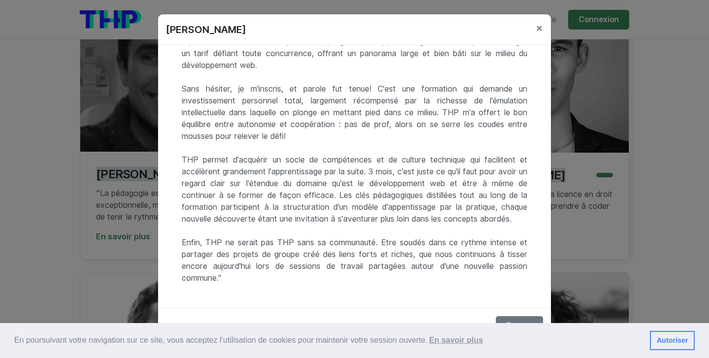
scroll to position [80, 0]
click at [507, 319] on button "Fermer" at bounding box center [519, 326] width 47 height 20
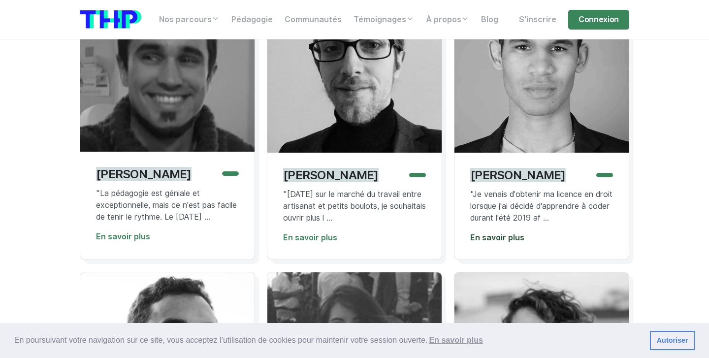
click at [521, 238] on link "En savoir plus" at bounding box center [497, 237] width 54 height 9
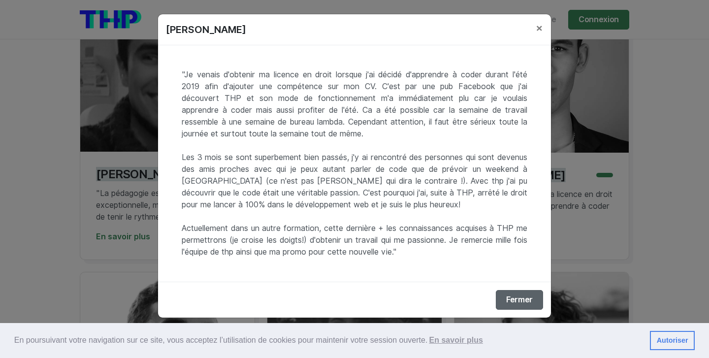
click at [517, 298] on button "Fermer" at bounding box center [519, 300] width 47 height 20
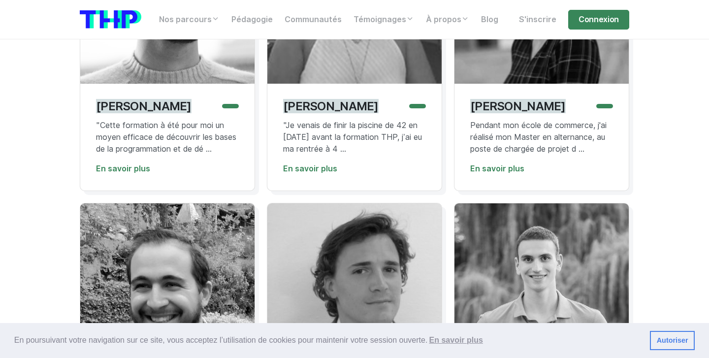
scroll to position [3027, 0]
click at [130, 190] on div "Raphaël Chillio "Cette formation à été pour moi un moyen efficace de découvrir …" at bounding box center [167, 137] width 174 height 107
click at [130, 173] on link "En savoir plus" at bounding box center [123, 168] width 54 height 9
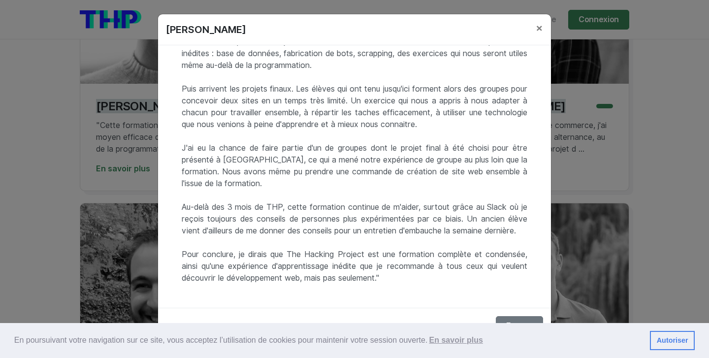
scroll to position [446, 0]
click at [539, 28] on span "×" at bounding box center [539, 28] width 7 height 14
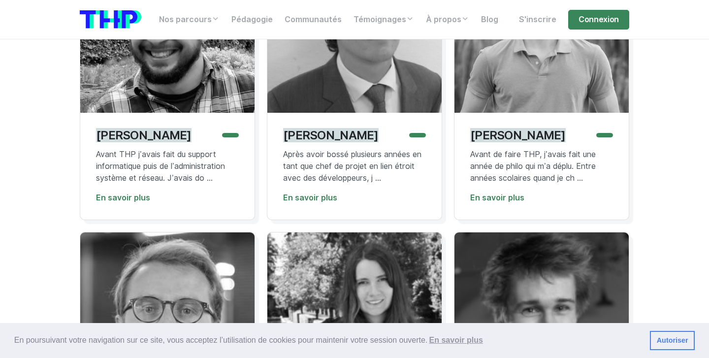
scroll to position [3296, 0]
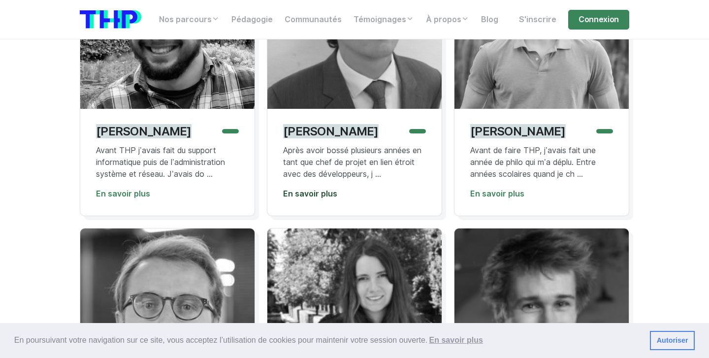
click at [332, 198] on link "En savoir plus" at bounding box center [310, 193] width 54 height 9
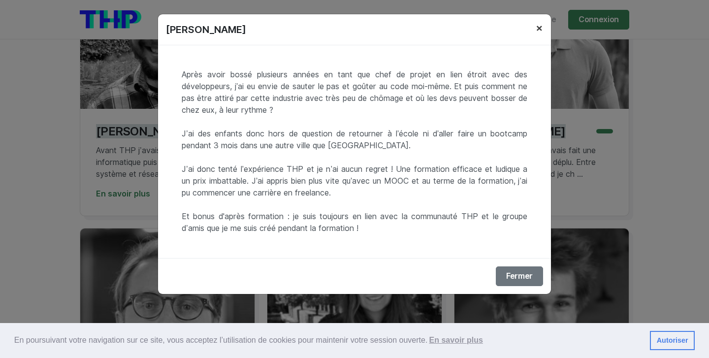
click at [536, 31] on span "×" at bounding box center [539, 28] width 7 height 14
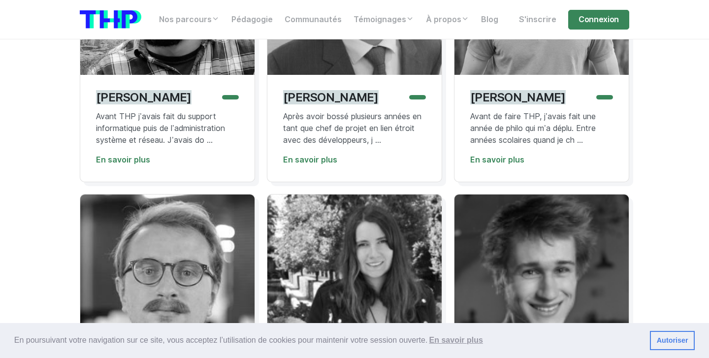
scroll to position [3333, 0]
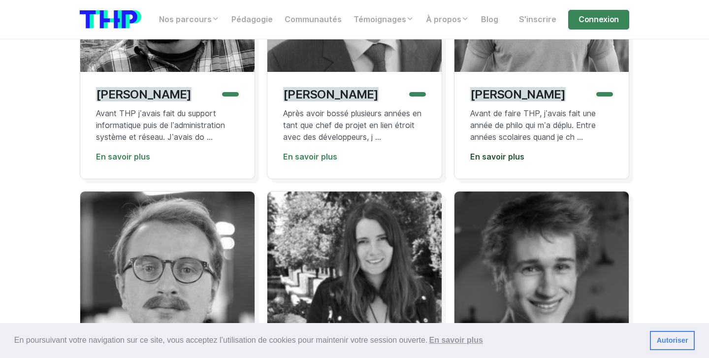
click at [481, 161] on link "En savoir plus" at bounding box center [497, 156] width 54 height 9
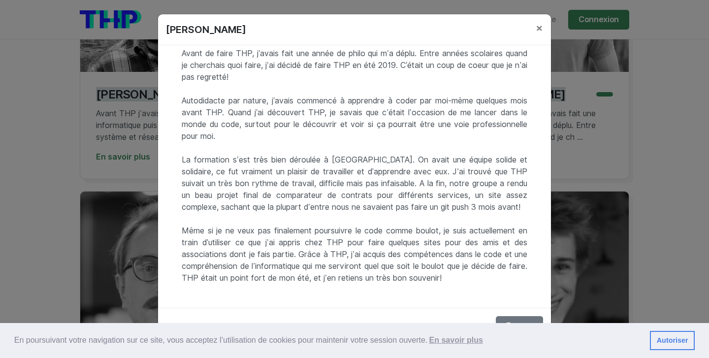
scroll to position [33, 0]
click at [509, 318] on button "Fermer" at bounding box center [519, 326] width 47 height 20
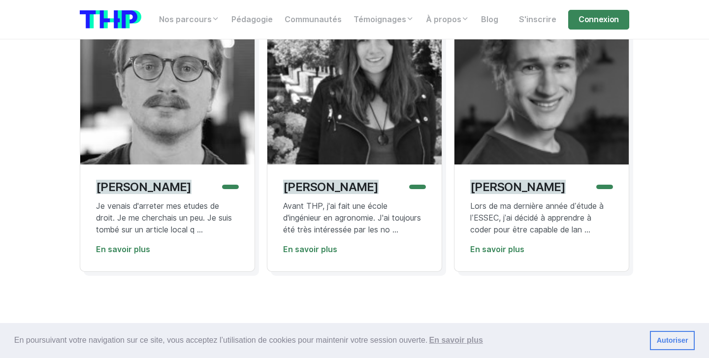
scroll to position [3536, 0]
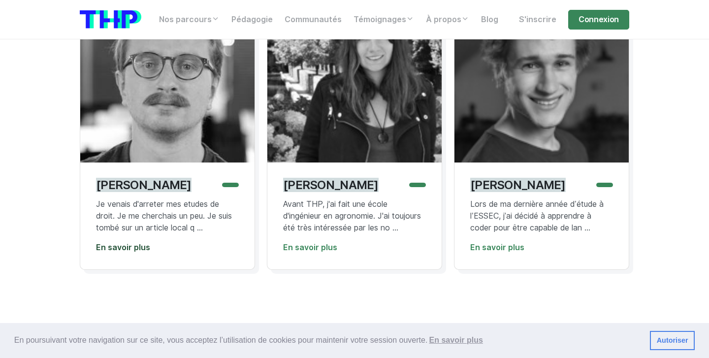
click at [135, 252] on link "En savoir plus" at bounding box center [123, 247] width 54 height 9
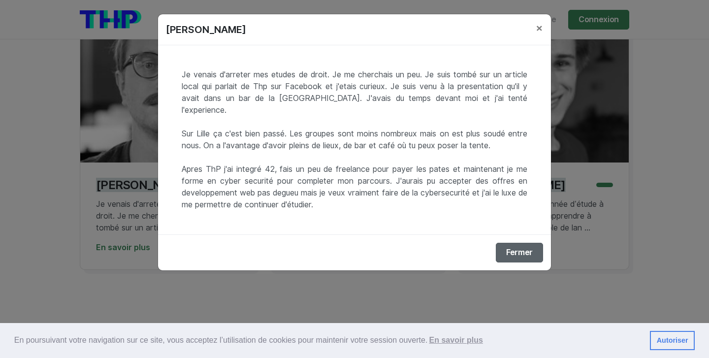
click at [510, 243] on button "Fermer" at bounding box center [519, 253] width 47 height 20
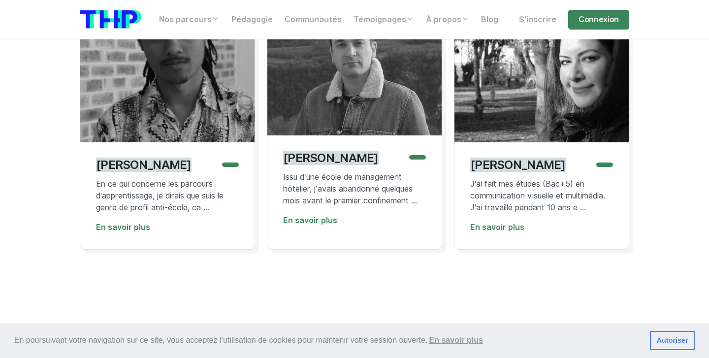
scroll to position [3852, 0]
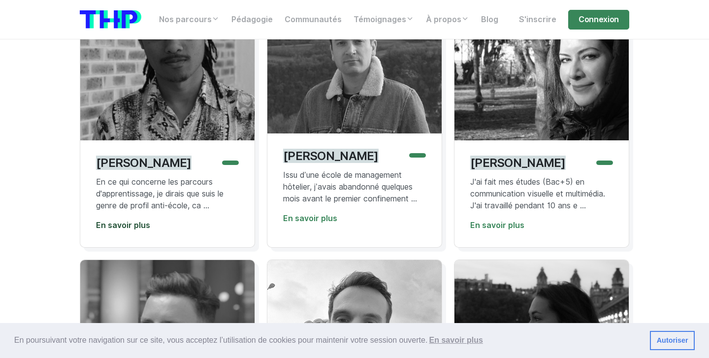
click at [137, 230] on link "En savoir plus" at bounding box center [123, 225] width 54 height 9
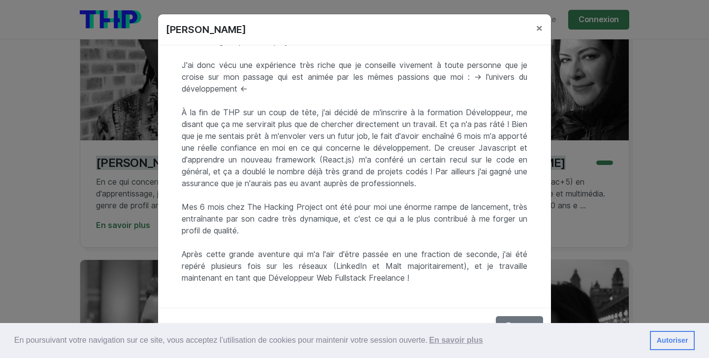
scroll to position [293, 0]
click at [523, 316] on button "Fermer" at bounding box center [519, 326] width 47 height 20
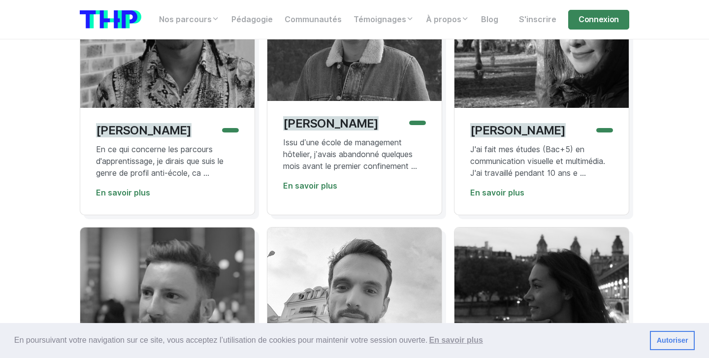
scroll to position [3887, 0]
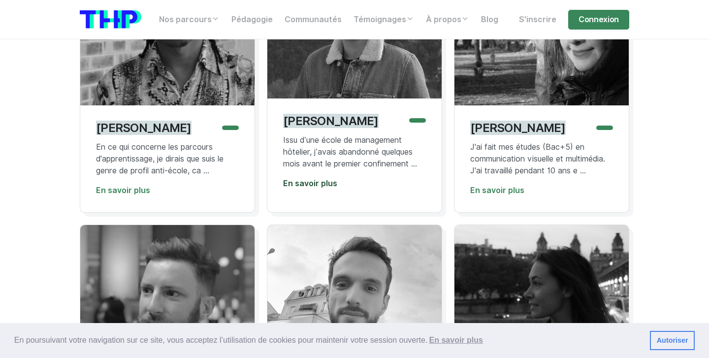
click at [315, 188] on link "En savoir plus" at bounding box center [310, 183] width 54 height 9
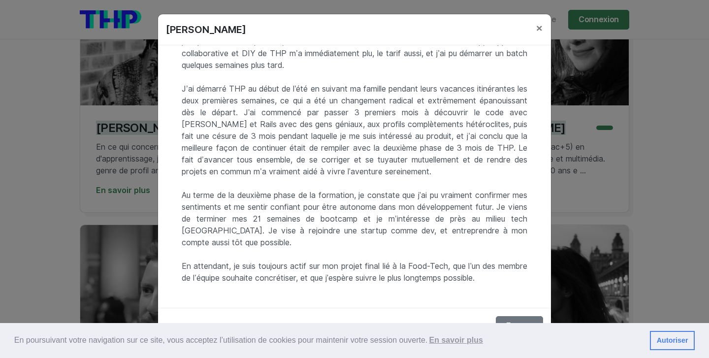
scroll to position [104, 0]
click at [511, 316] on button "Fermer" at bounding box center [519, 326] width 47 height 20
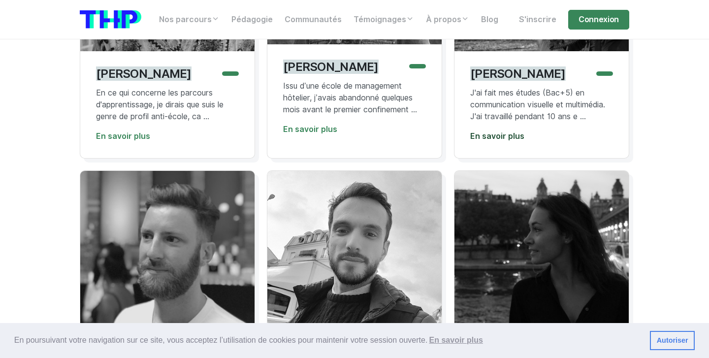
scroll to position [3944, 0]
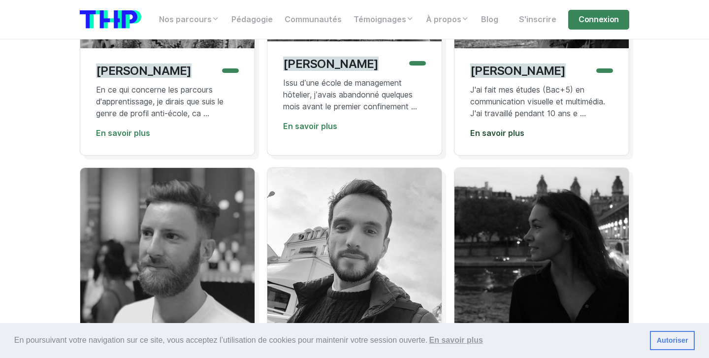
click at [502, 138] on link "En savoir plus" at bounding box center [497, 132] width 54 height 9
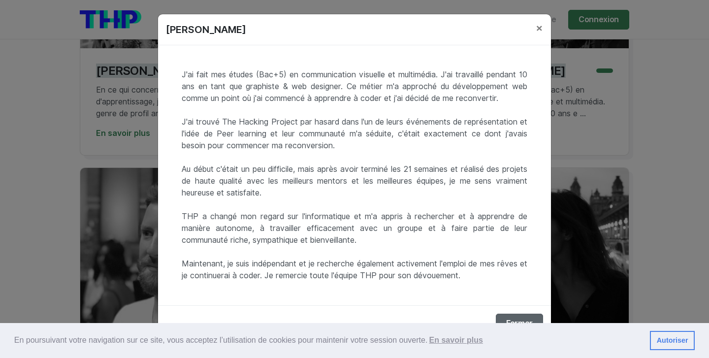
click at [517, 315] on button "Fermer" at bounding box center [519, 324] width 47 height 20
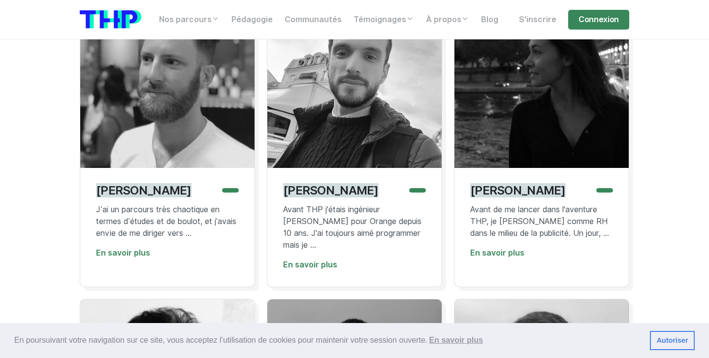
scroll to position [4153, 0]
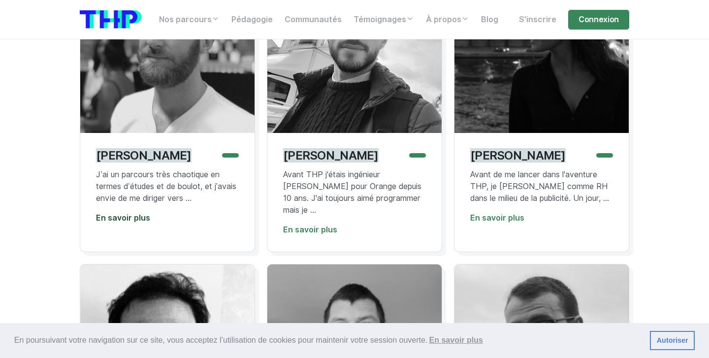
click at [141, 222] on link "En savoir plus" at bounding box center [123, 217] width 54 height 9
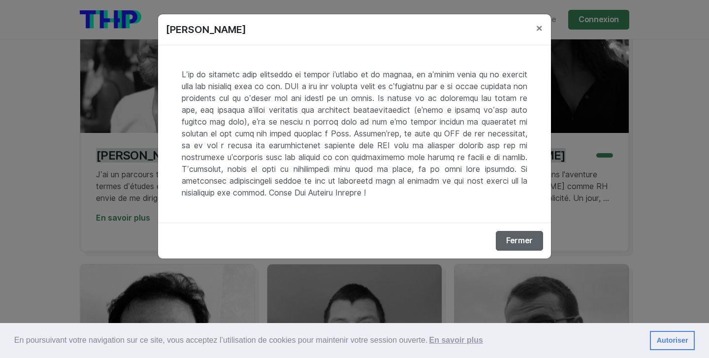
click at [520, 238] on button "Fermer" at bounding box center [519, 241] width 47 height 20
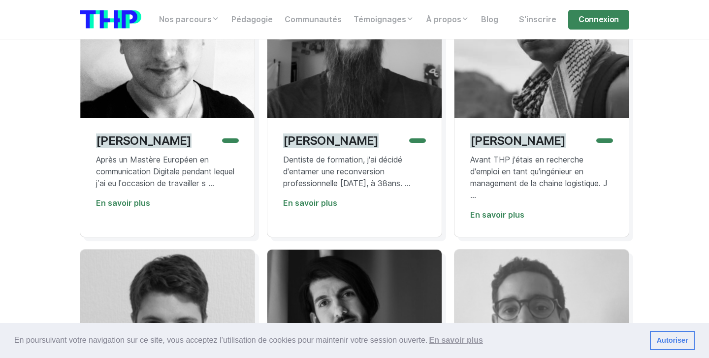
scroll to position [4480, 0]
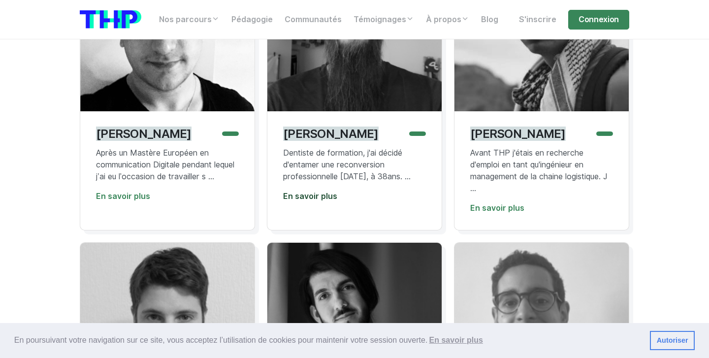
click at [291, 201] on link "En savoir plus" at bounding box center [310, 195] width 54 height 9
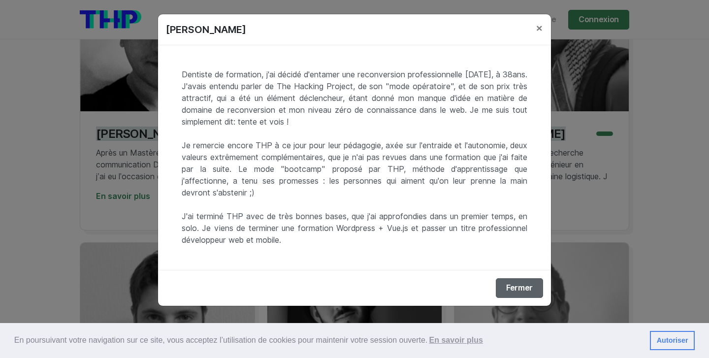
click at [516, 288] on button "Fermer" at bounding box center [519, 288] width 47 height 20
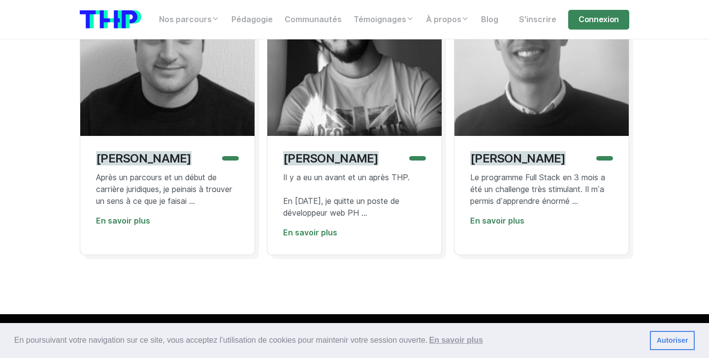
scroll to position [4762, 0]
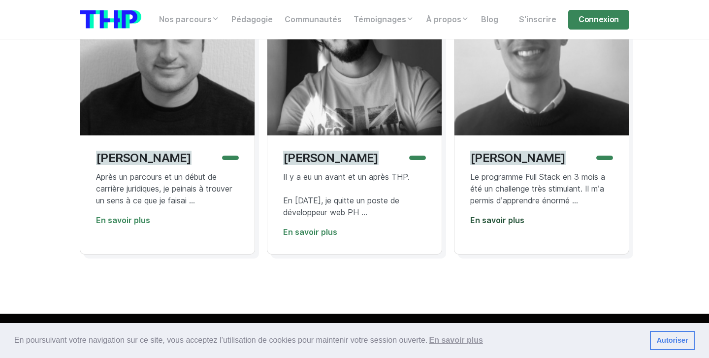
click at [476, 225] on link "En savoir plus" at bounding box center [497, 220] width 54 height 9
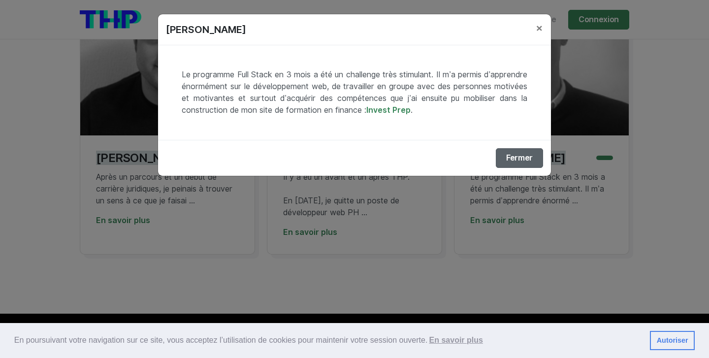
click at [506, 156] on button "Fermer" at bounding box center [519, 158] width 47 height 20
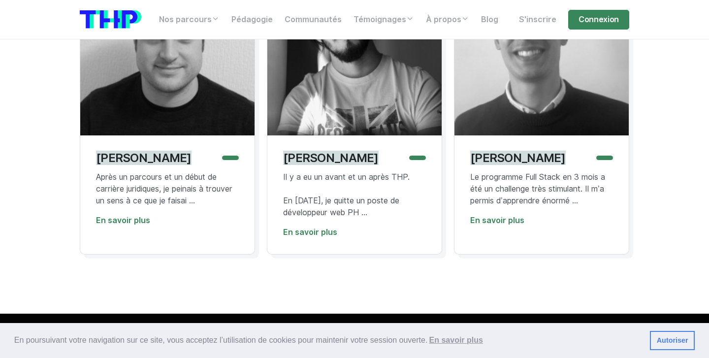
click at [328, 254] on div "David Bento-Pereira Il y a eu un avant et un après THP. En Janvier 2020, je qui…" at bounding box center [354, 194] width 174 height 119
click at [325, 237] on link "En savoir plus" at bounding box center [310, 231] width 54 height 9
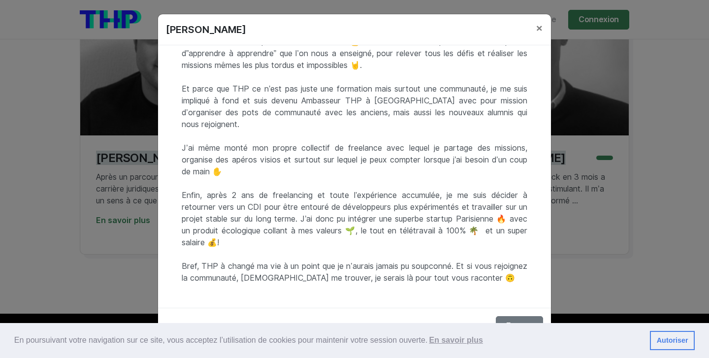
scroll to position [376, 0]
click at [520, 318] on button "Fermer" at bounding box center [519, 326] width 47 height 20
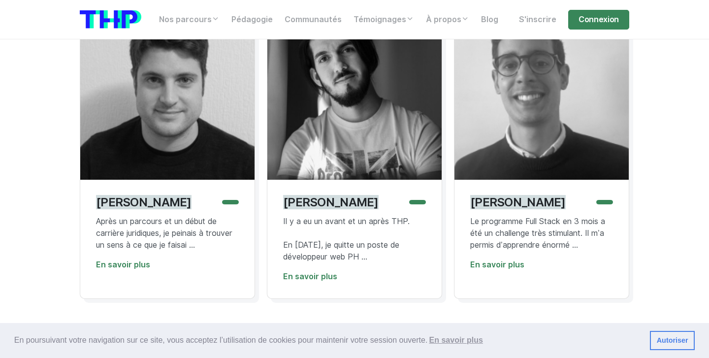
scroll to position [4715, 0]
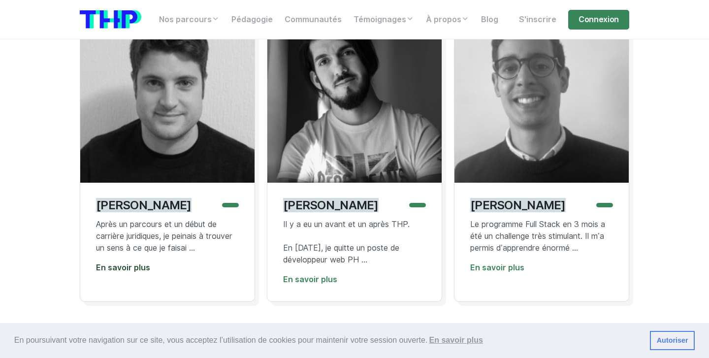
click at [127, 272] on link "En savoir plus" at bounding box center [123, 267] width 54 height 9
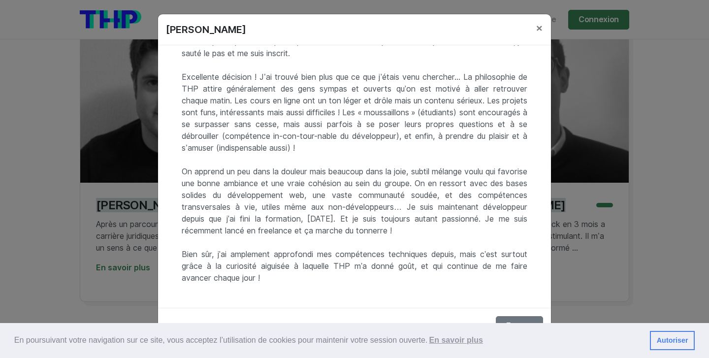
scroll to position [92, 0]
click at [522, 318] on button "Fermer" at bounding box center [519, 326] width 47 height 20
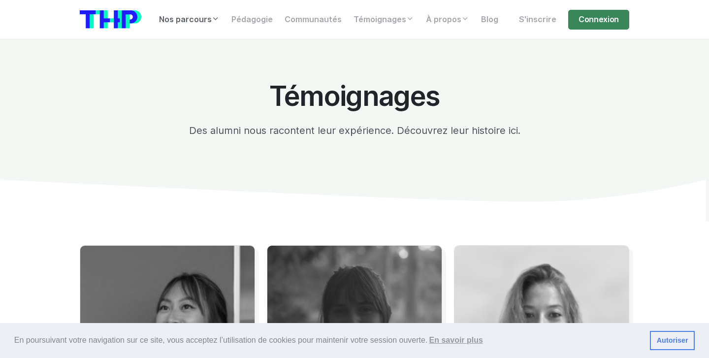
scroll to position [0, 0]
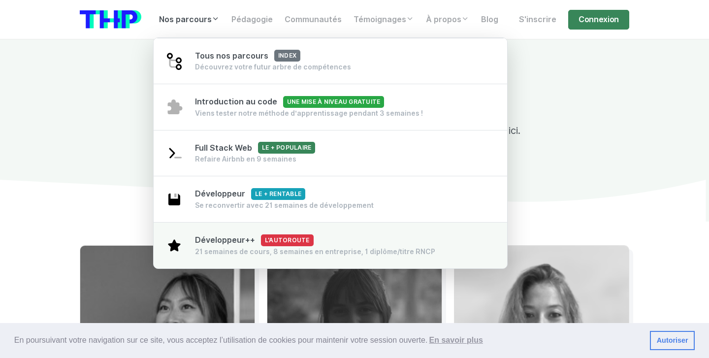
click at [231, 242] on span "Développeur++ L'autoroute" at bounding box center [254, 239] width 119 height 9
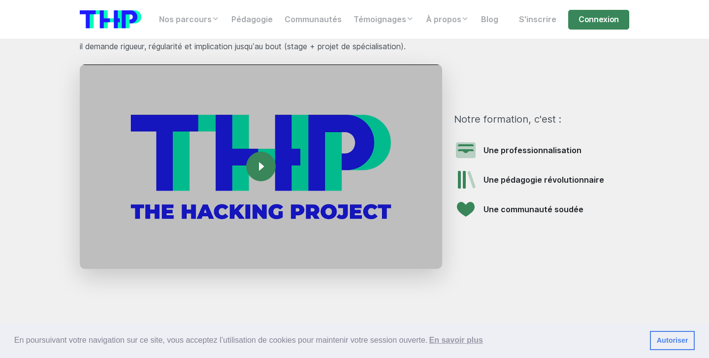
scroll to position [1300, 0]
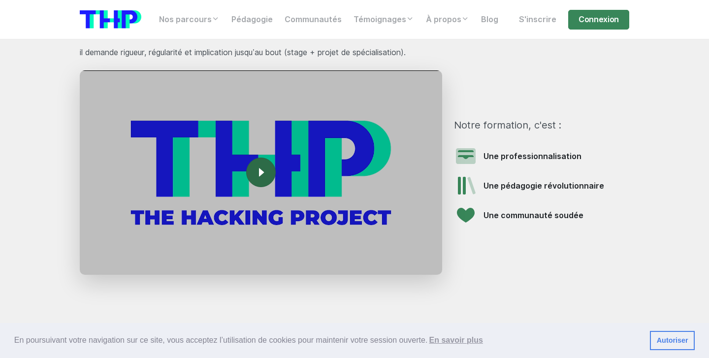
click at [264, 158] on link "Icon For Play" at bounding box center [261, 173] width 30 height 30
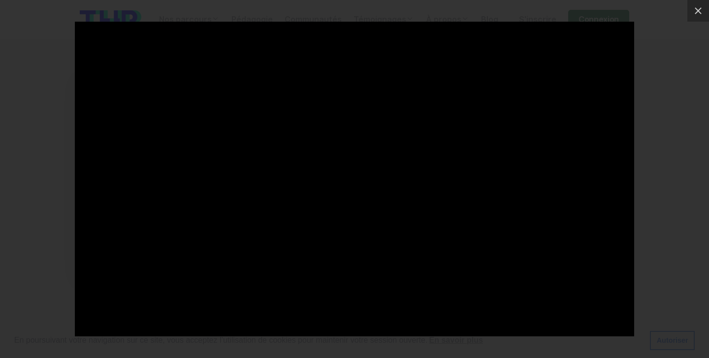
click at [47, 178] on div at bounding box center [354, 179] width 709 height 358
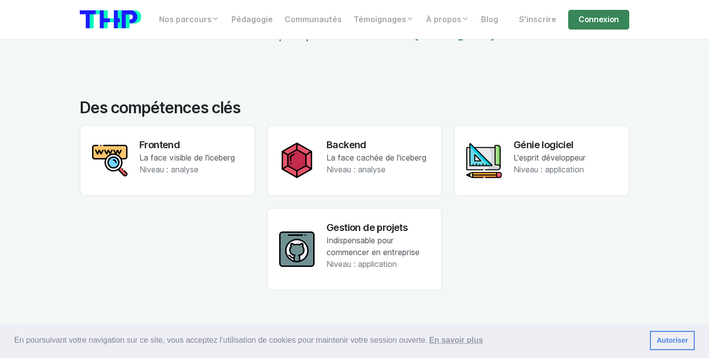
scroll to position [1765, 0]
